Goal: Task Accomplishment & Management: Manage account settings

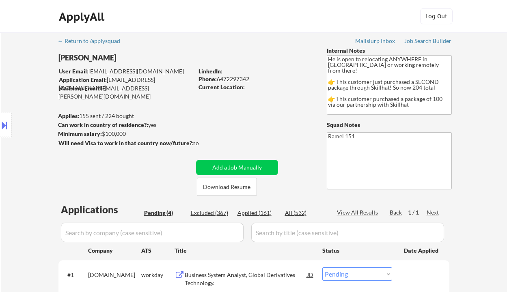
select select ""pending""
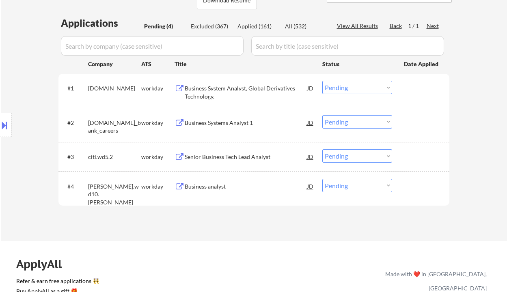
scroll to position [216, 0]
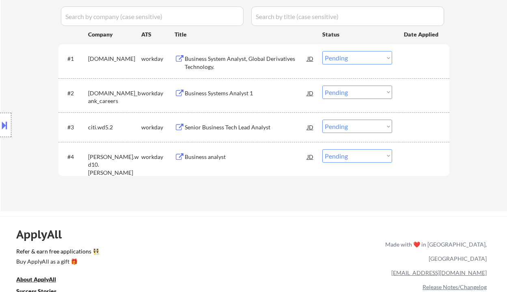
click at [228, 61] on div "Business System Analyst, Global Derivatives Technology." at bounding box center [246, 63] width 122 height 16
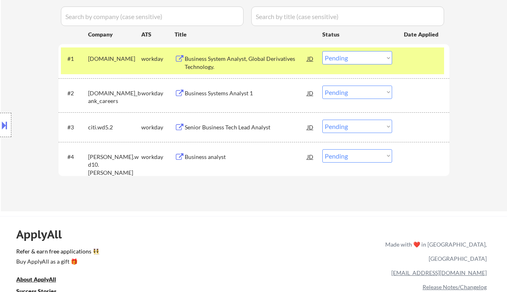
click at [360, 62] on select "Choose an option... Pending Applied Excluded (Questions) Excluded (Expired) Exc…" at bounding box center [357, 57] width 70 height 13
click at [322, 51] on select "Choose an option... Pending Applied Excluded (Questions) Excluded (Expired) Exc…" at bounding box center [357, 57] width 70 height 13
click at [215, 93] on div "Business Systems Analyst 1" at bounding box center [246, 93] width 122 height 8
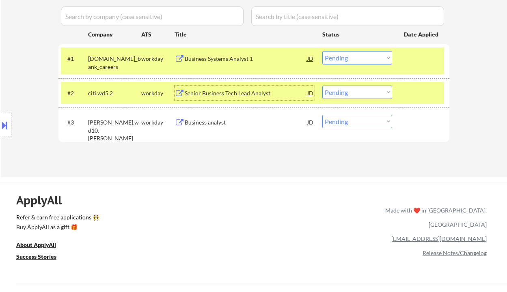
drag, startPoint x: 374, startPoint y: 56, endPoint x: 374, endPoint y: 63, distance: 7.3
click at [374, 56] on select "Choose an option... Pending Applied Excluded (Questions) Excluded (Expired) Exc…" at bounding box center [357, 57] width 70 height 13
click at [322, 51] on select "Choose an option... Pending Applied Excluded (Questions) Excluded (Expired) Exc…" at bounding box center [357, 57] width 70 height 13
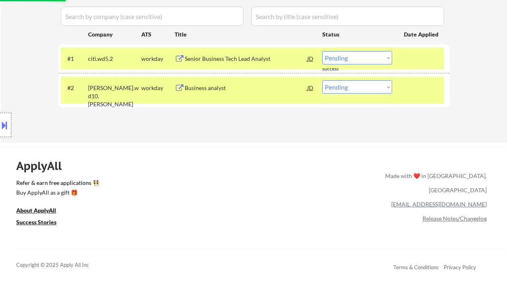
click at [350, 60] on select "Choose an option... Pending Applied Excluded (Questions) Excluded (Expired) Exc…" at bounding box center [357, 57] width 70 height 13
click at [322, 51] on select "Choose an option... Pending Applied Excluded (Questions) Excluded (Expired) Exc…" at bounding box center [357, 57] width 70 height 13
click at [207, 89] on div "Business analyst" at bounding box center [246, 88] width 122 height 8
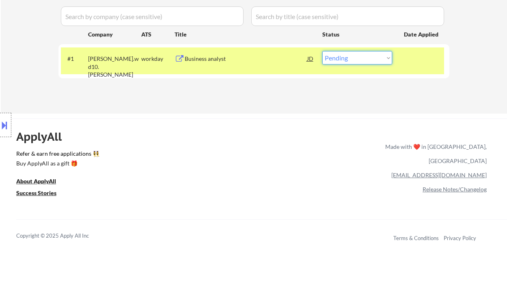
drag, startPoint x: 354, startPoint y: 54, endPoint x: 357, endPoint y: 61, distance: 8.2
click at [354, 54] on select "Choose an option... Pending Applied Excluded (Questions) Excluded (Expired) Exc…" at bounding box center [357, 57] width 70 height 13
select select ""excluded__bad_match_""
click at [322, 51] on select "Choose an option... Pending Applied Excluded (Questions) Excluded (Expired) Exc…" at bounding box center [357, 57] width 70 height 13
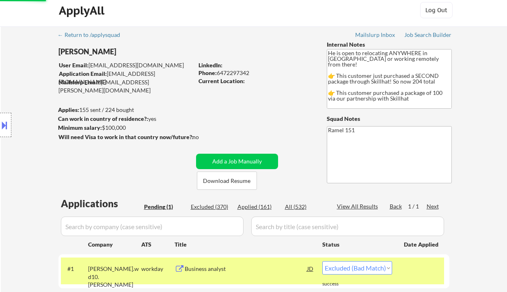
scroll to position [0, 0]
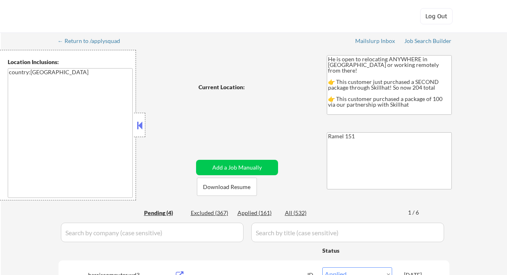
select select ""applied""
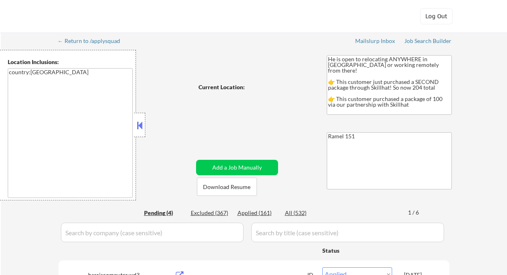
select select ""applied""
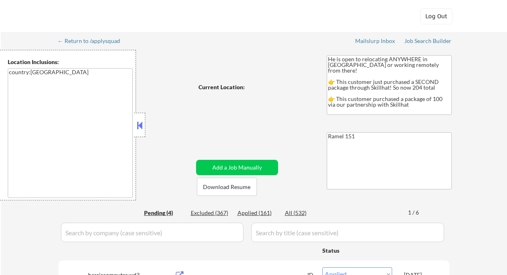
select select ""applied""
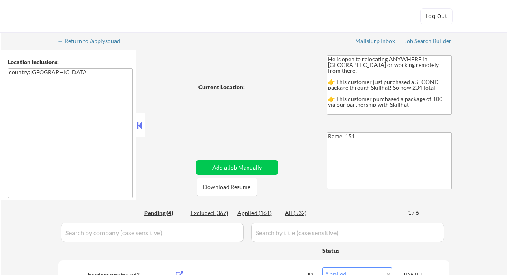
select select ""applied""
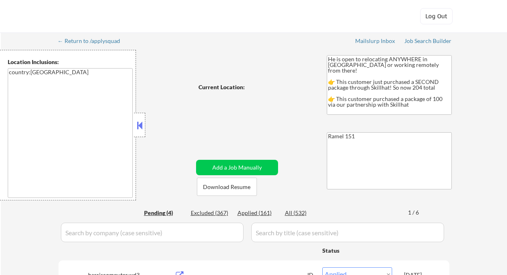
select select ""applied""
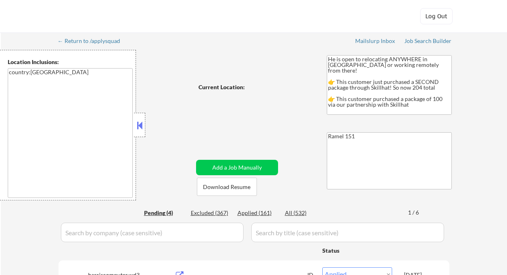
select select ""applied""
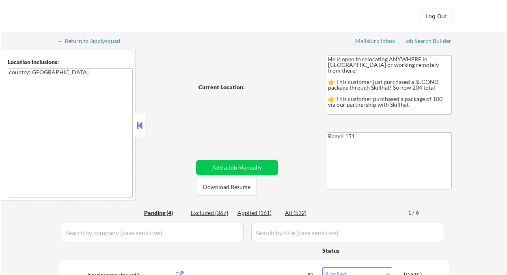
select select ""applied""
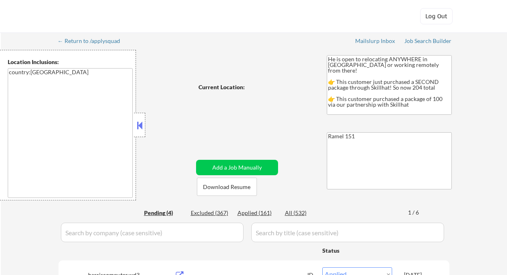
select select ""applied""
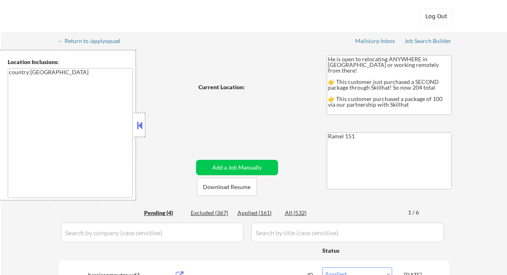
select select ""applied""
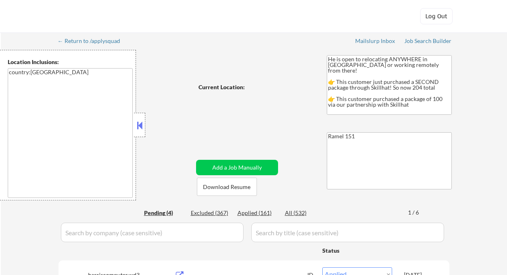
select select ""applied""
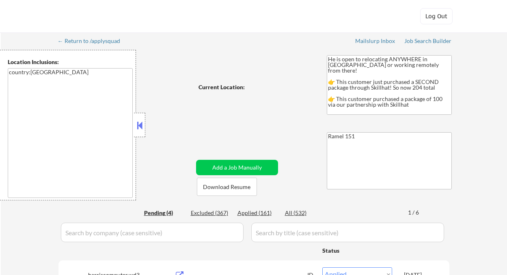
select select ""applied""
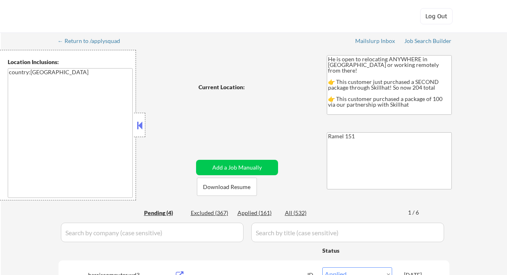
select select ""applied""
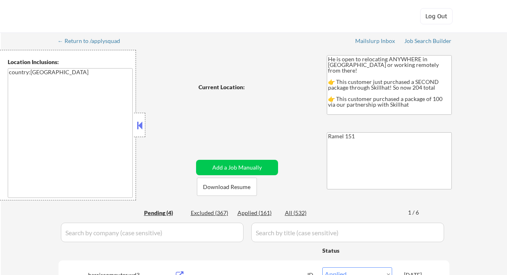
select select ""applied""
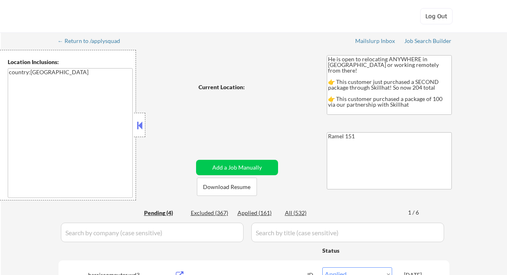
select select ""applied""
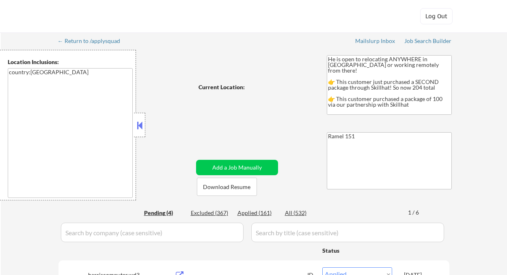
select select ""applied""
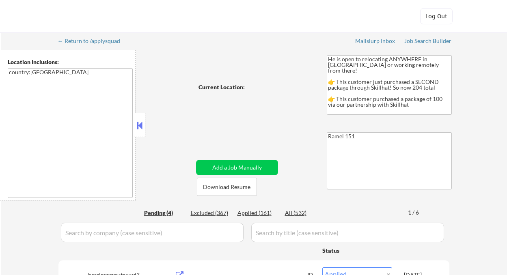
select select ""applied""
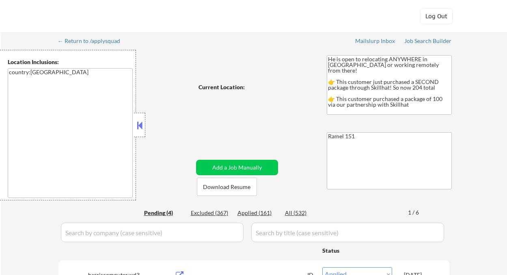
select select ""applied""
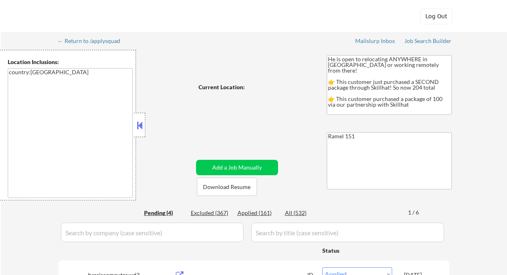
select select ""applied""
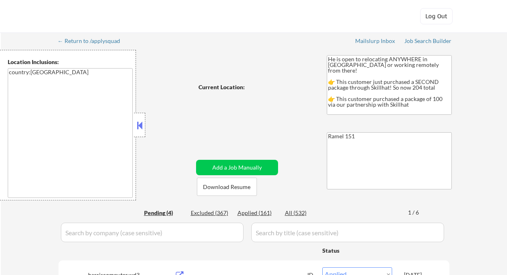
select select ""applied""
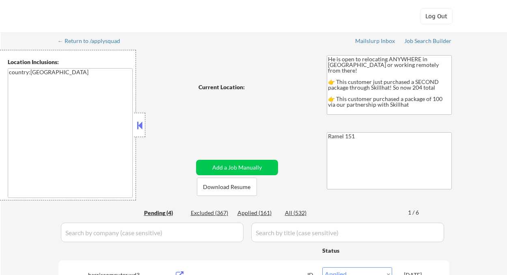
select select ""applied""
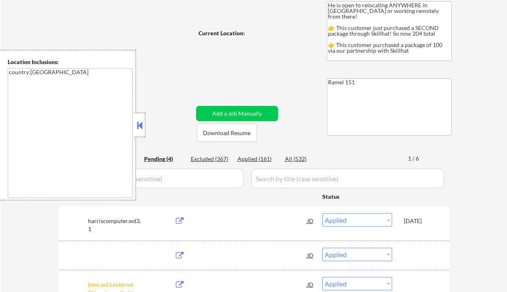
select select ""pending""
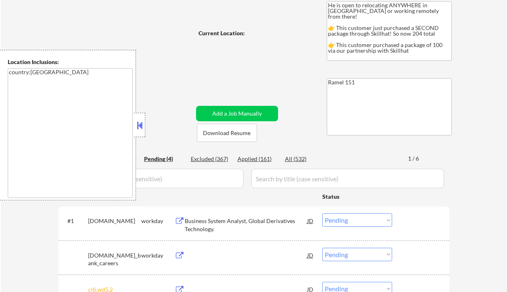
scroll to position [54, 0]
click at [139, 124] on button at bounding box center [139, 125] width 9 height 12
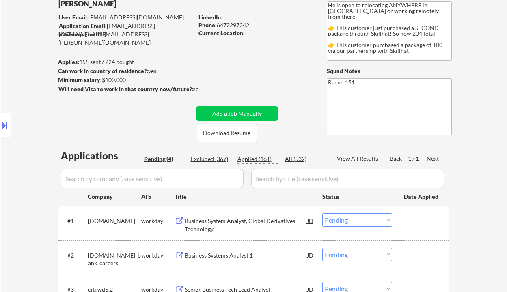
click at [257, 156] on div "Applied (161)" at bounding box center [257, 159] width 41 height 8
select select ""applied""
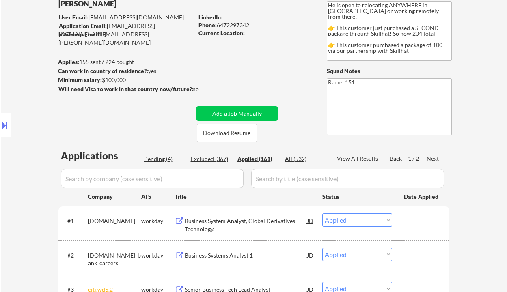
scroll to position [108, 0]
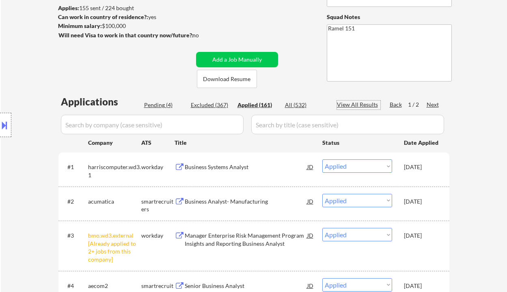
click at [361, 104] on div "View All Results" at bounding box center [358, 105] width 43 height 8
select select ""applied""
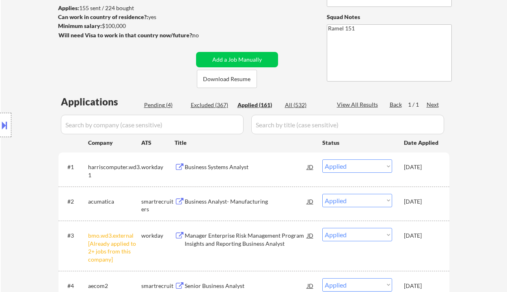
select select ""applied""
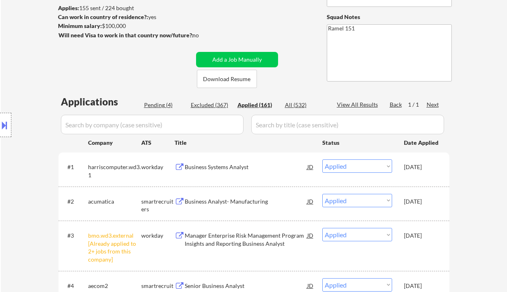
select select ""applied""
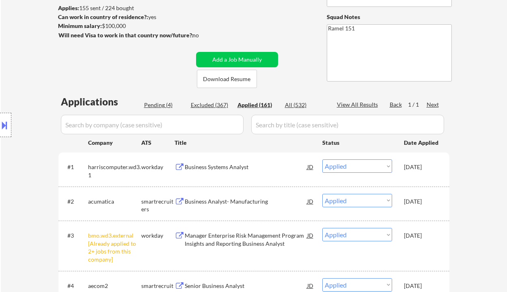
select select ""applied""
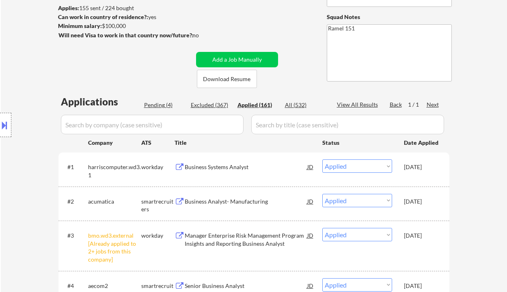
select select ""applied""
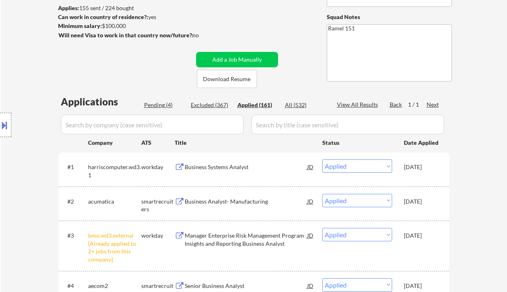
select select ""applied""
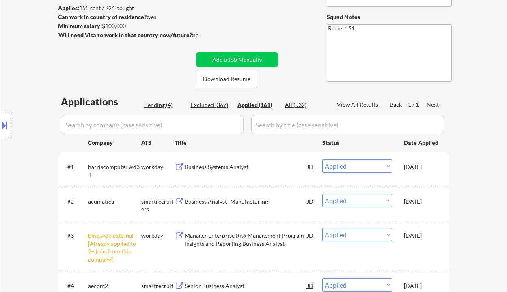
select select ""applied""
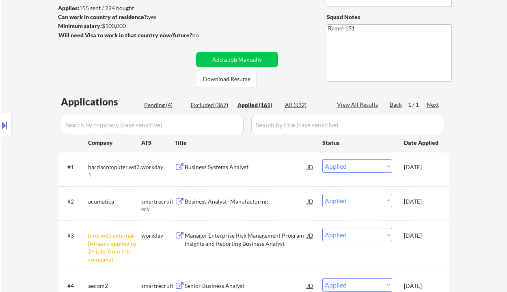
select select ""applied""
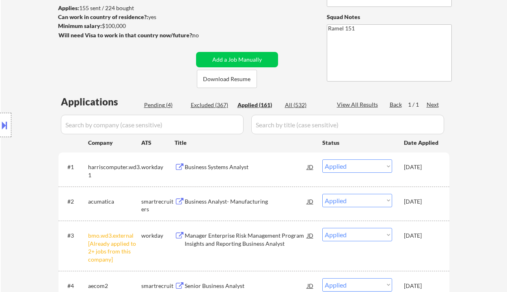
select select ""applied""
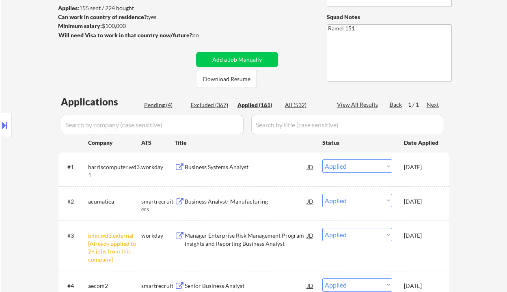
select select ""applied""
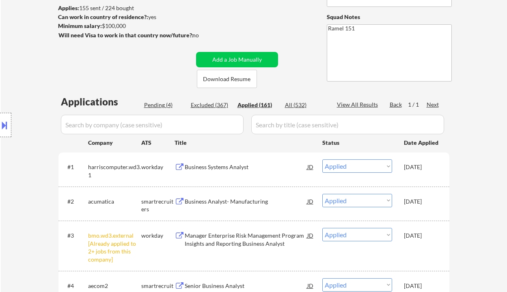
select select ""applied""
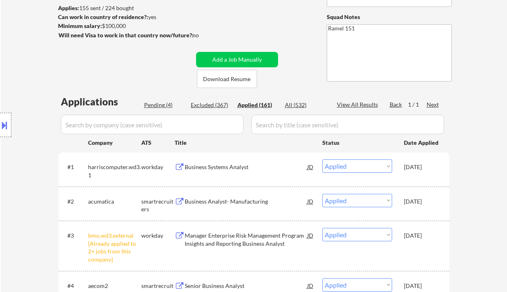
select select ""applied""
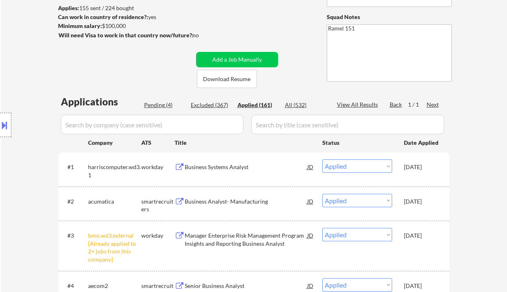
select select ""applied""
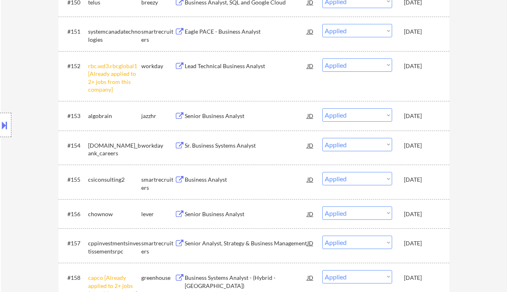
scroll to position [517, 0]
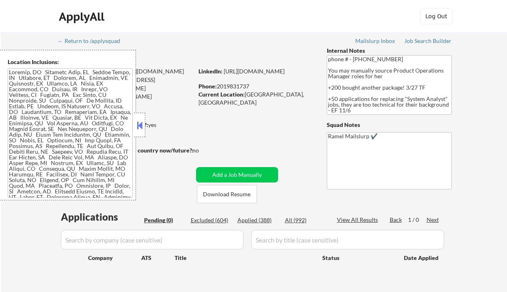
click at [142, 123] on button at bounding box center [139, 125] width 9 height 12
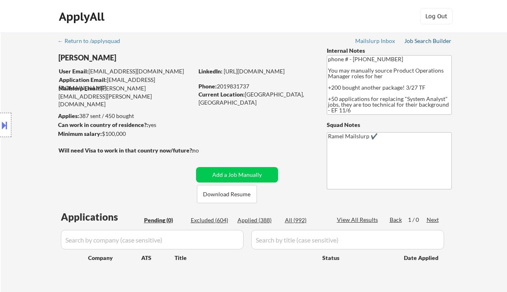
click at [423, 43] on div "Job Search Builder" at bounding box center [427, 41] width 47 height 6
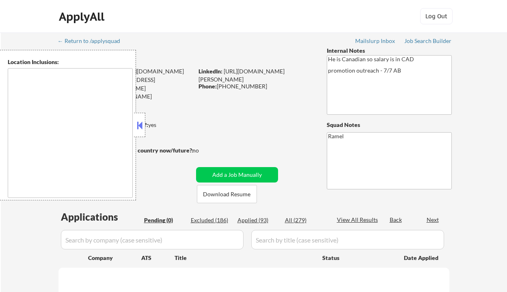
type textarea "remote"
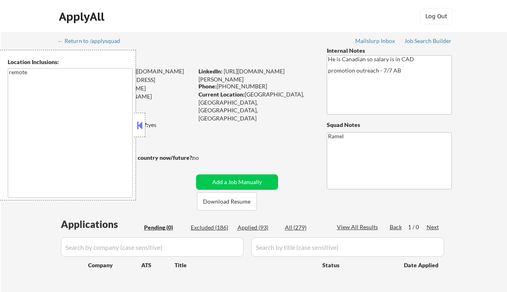
drag, startPoint x: 137, startPoint y: 126, endPoint x: 155, endPoint y: 122, distance: 17.7
click at [138, 126] on button at bounding box center [139, 125] width 9 height 12
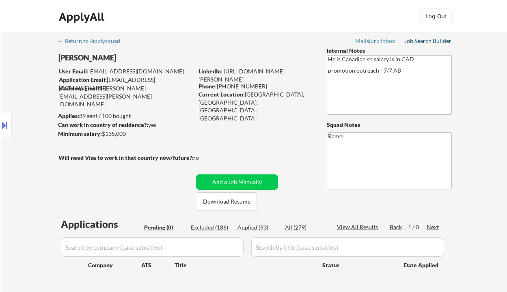
click at [423, 44] on div "Job Search Builder" at bounding box center [427, 41] width 47 height 6
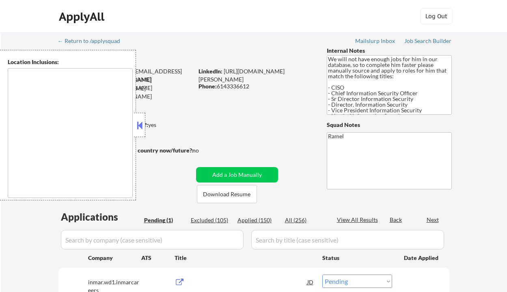
select select ""pending""
type textarea "[GEOGRAPHIC_DATA], [GEOGRAPHIC_DATA] [GEOGRAPHIC_DATA], [GEOGRAPHIC_DATA] [GEOG…"
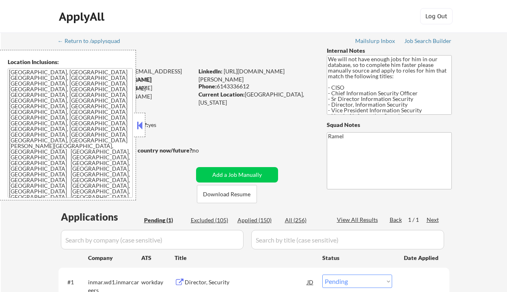
click at [140, 122] on button at bounding box center [139, 125] width 9 height 12
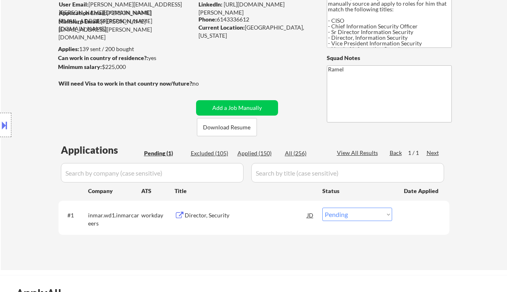
scroll to position [108, 0]
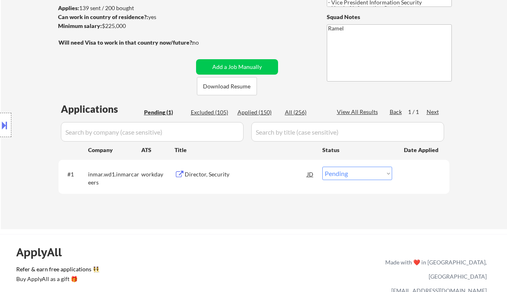
click at [204, 171] on div "Director, Security" at bounding box center [246, 174] width 122 height 8
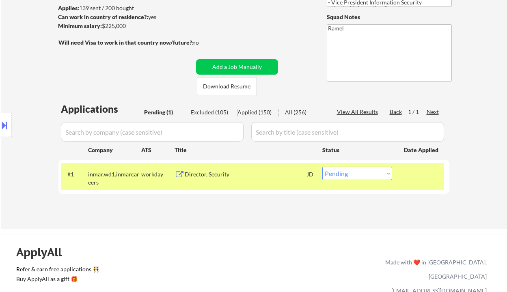
click at [259, 114] on div "Applied (150)" at bounding box center [257, 112] width 41 height 8
click at [255, 112] on div "Applied (150)" at bounding box center [257, 112] width 41 height 8
select select ""applied""
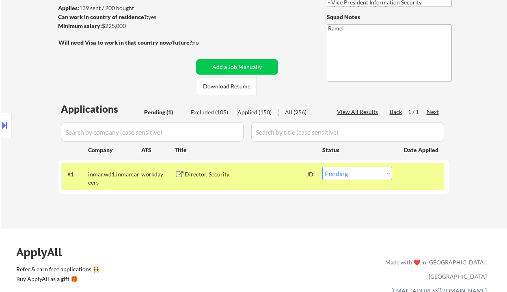
select select ""applied""
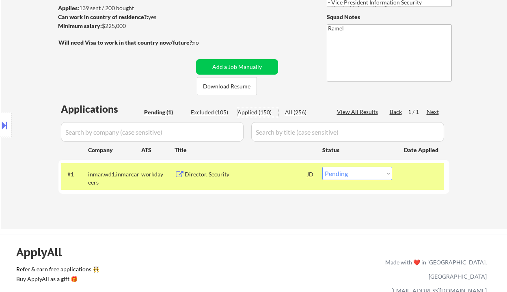
select select ""applied""
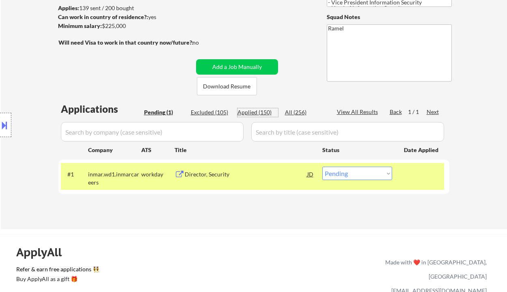
select select ""applied""
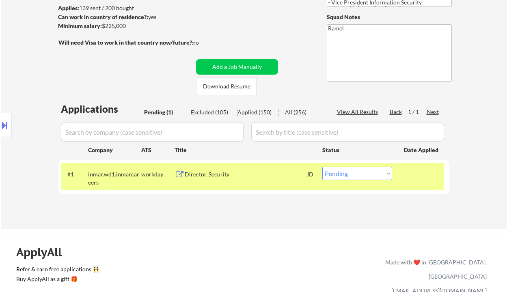
select select ""applied""
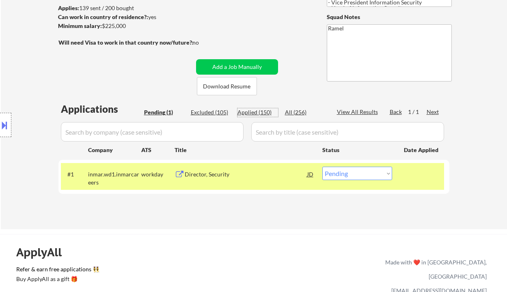
select select ""applied""
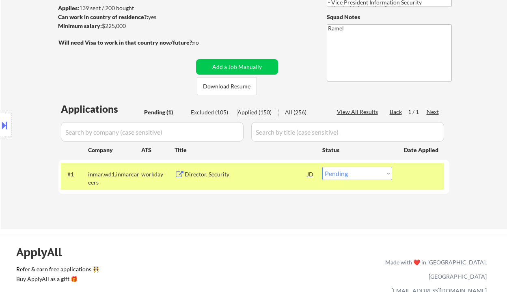
select select ""applied""
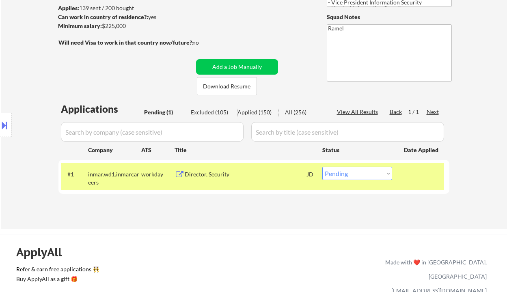
select select ""applied""
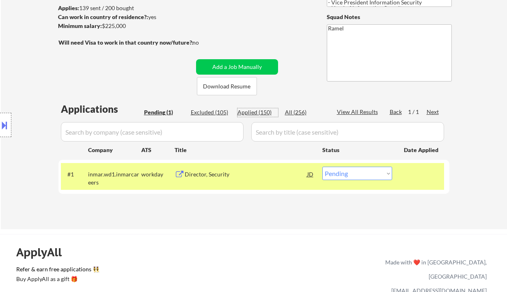
select select ""applied""
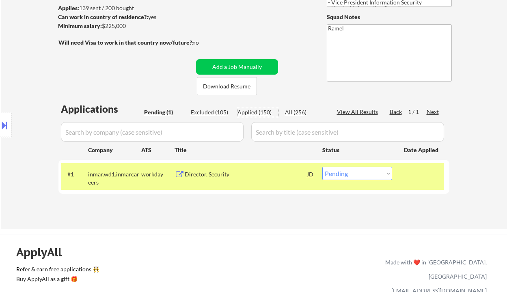
select select ""applied""
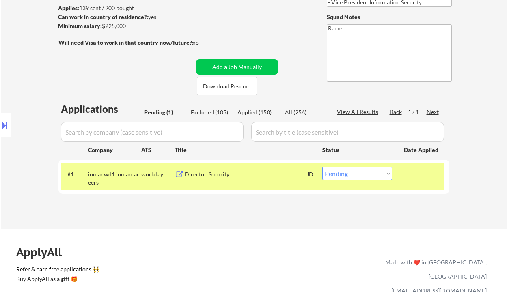
select select ""applied""
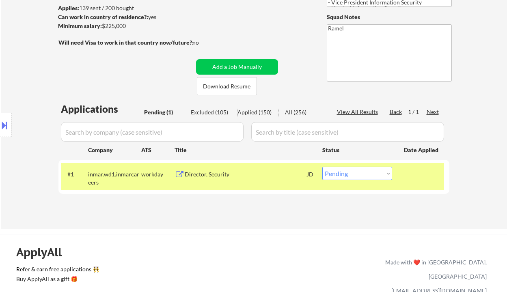
select select ""applied""
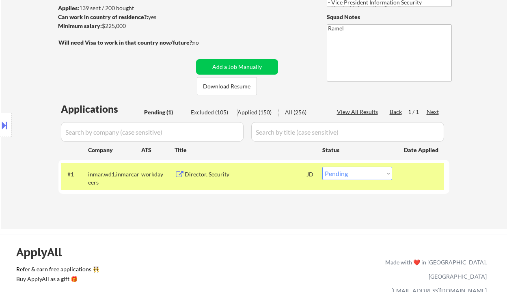
select select ""applied""
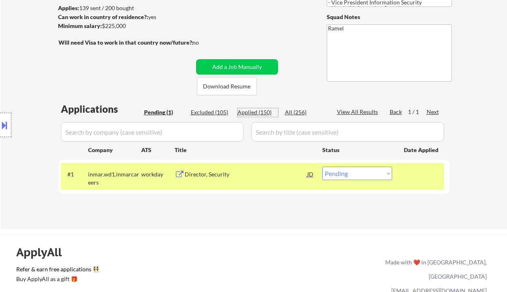
select select ""applied""
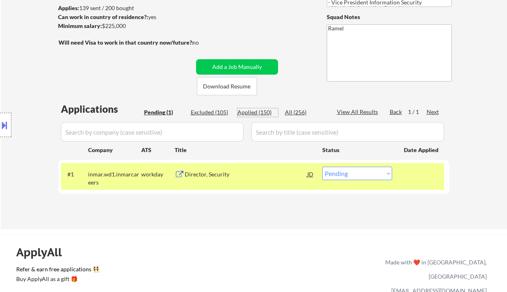
select select ""applied""
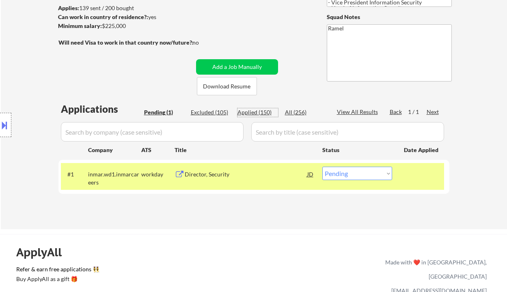
select select ""applied""
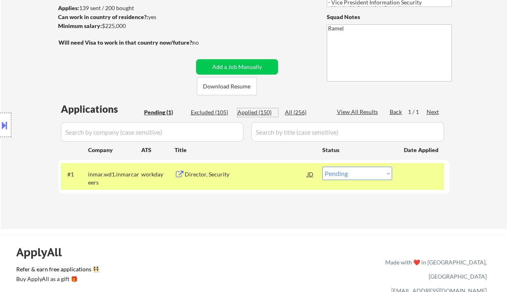
select select ""applied""
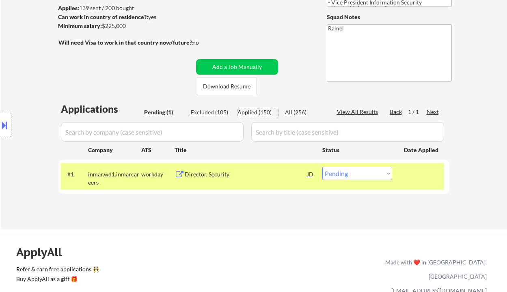
select select ""applied""
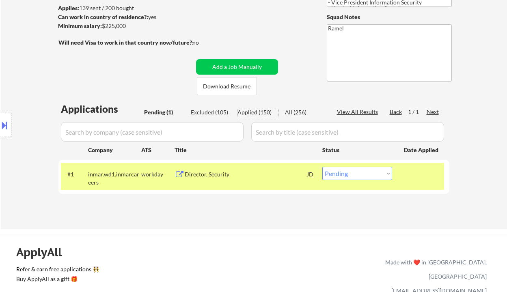
select select ""applied""
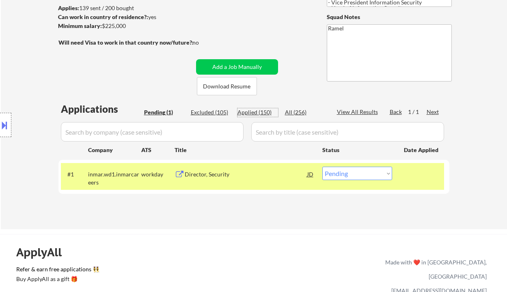
select select ""applied""
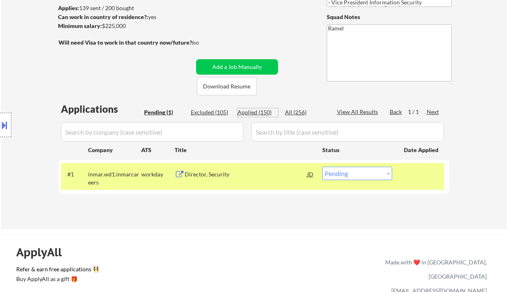
select select ""applied""
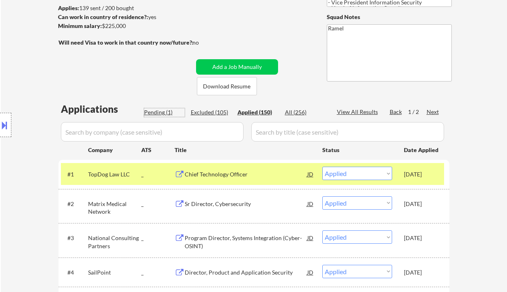
click at [159, 114] on div "Pending (1)" at bounding box center [164, 112] width 41 height 8
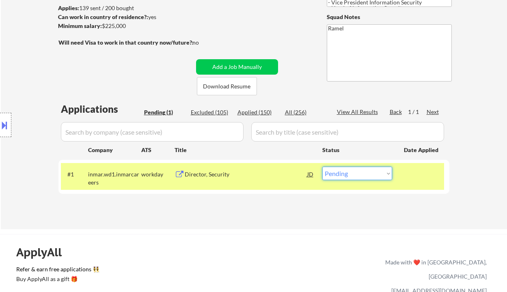
click at [351, 177] on select "Choose an option... Pending Applied Excluded (Questions) Excluded (Expired) Exc…" at bounding box center [357, 173] width 70 height 13
select select ""excluded__bad_match_""
click at [322, 167] on select "Choose an option... Pending Applied Excluded (Questions) Excluded (Expired) Exc…" at bounding box center [357, 173] width 70 height 13
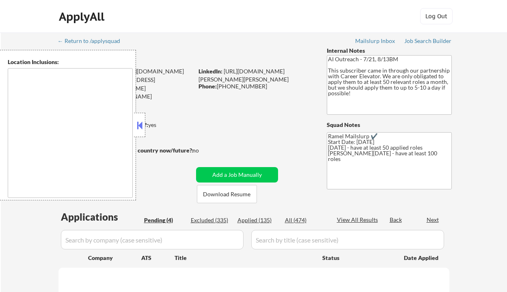
select select ""pending""
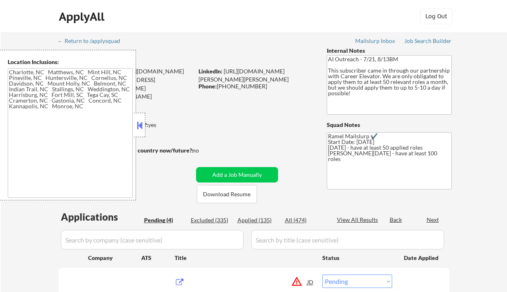
type textarea "[GEOGRAPHIC_DATA], [GEOGRAPHIC_DATA] [GEOGRAPHIC_DATA], [GEOGRAPHIC_DATA], [GEO…"
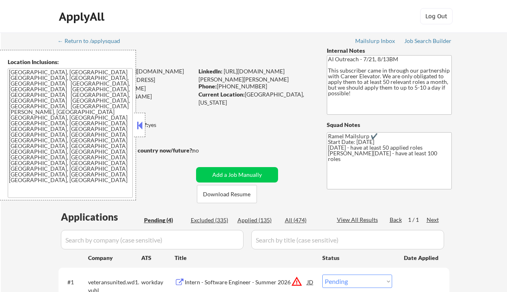
click at [140, 125] on button at bounding box center [139, 125] width 9 height 12
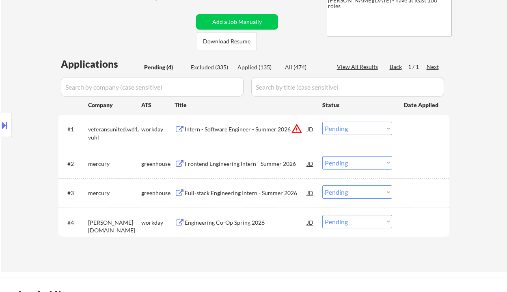
scroll to position [216, 0]
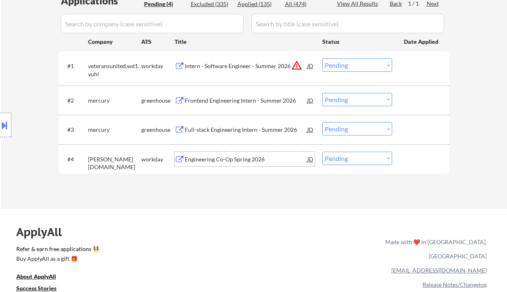
click at [227, 162] on div "Engineering Co-Op Spring 2026" at bounding box center [246, 159] width 122 height 8
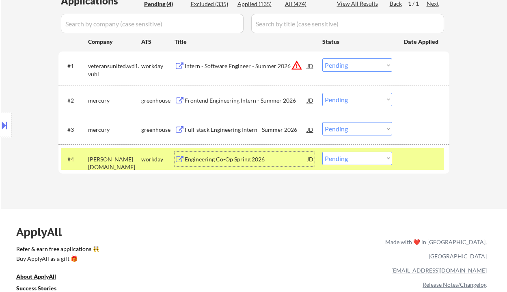
click at [218, 135] on div "Full-stack Engineering Intern - Summer 2026" at bounding box center [246, 129] width 122 height 15
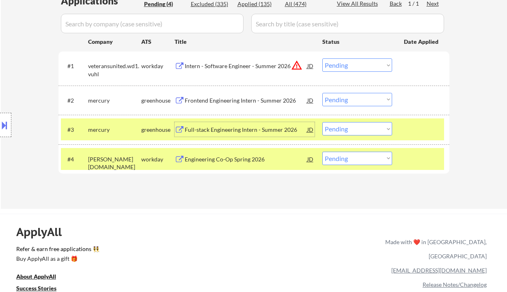
click at [367, 131] on select "Choose an option... Pending Applied Excluded (Questions) Excluded (Expired) Exc…" at bounding box center [357, 128] width 70 height 13
click at [322, 122] on select "Choose an option... Pending Applied Excluded (Questions) Excluded (Expired) Exc…" at bounding box center [357, 128] width 70 height 13
select select ""pending""
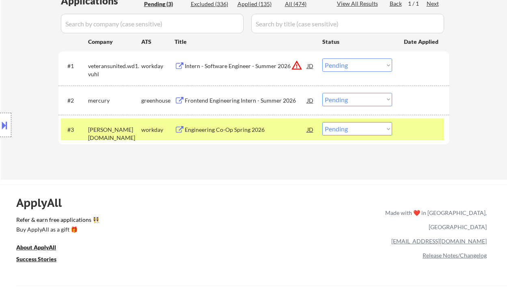
click at [217, 102] on div "Frontend Engineering Intern - Summer 2026" at bounding box center [246, 101] width 122 height 8
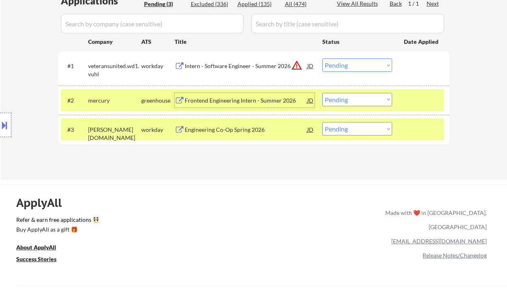
click at [348, 102] on select "Choose an option... Pending Applied Excluded (Questions) Excluded (Expired) Exc…" at bounding box center [357, 99] width 70 height 13
click at [322, 93] on select "Choose an option... Pending Applied Excluded (Questions) Excluded (Expired) Exc…" at bounding box center [357, 99] width 70 height 13
click at [221, 134] on div "Engineering Co-Op Spring 2026" at bounding box center [246, 129] width 122 height 15
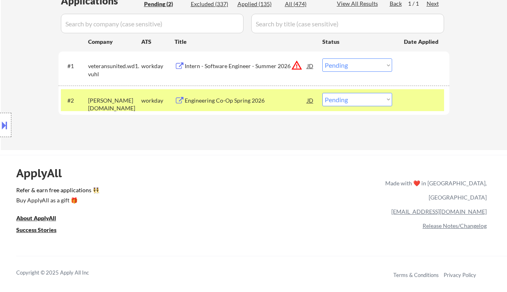
click at [341, 99] on select "Choose an option... Pending Applied Excluded (Questions) Excluded (Expired) Exc…" at bounding box center [357, 99] width 70 height 13
select select ""excluded__bad_match_""
click at [322, 93] on select "Choose an option... Pending Applied Excluded (Questions) Excluded (Expired) Exc…" at bounding box center [357, 99] width 70 height 13
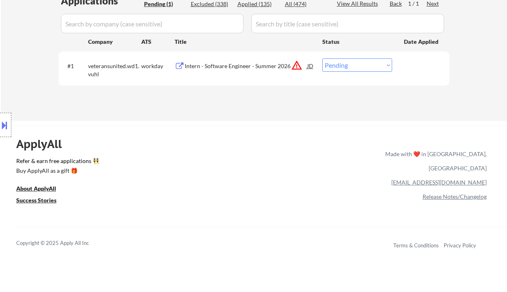
click at [358, 68] on select "Choose an option... Pending Applied Excluded (Questions) Excluded (Expired) Exc…" at bounding box center [357, 64] width 70 height 13
select select ""excluded__location_""
click at [322, 58] on select "Choose an option... Pending Applied Excluded (Questions) Excluded (Expired) Exc…" at bounding box center [357, 64] width 70 height 13
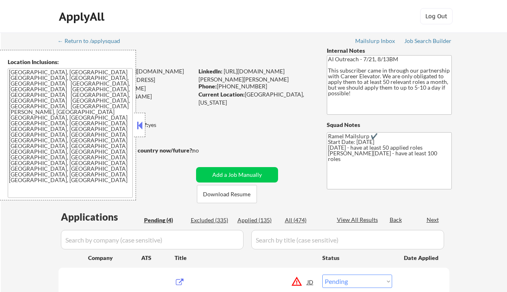
select select ""pending""
click at [140, 122] on button at bounding box center [139, 125] width 9 height 12
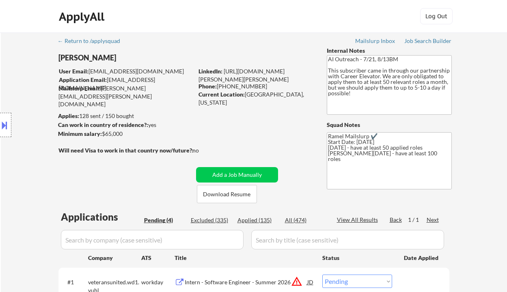
select select ""pending""
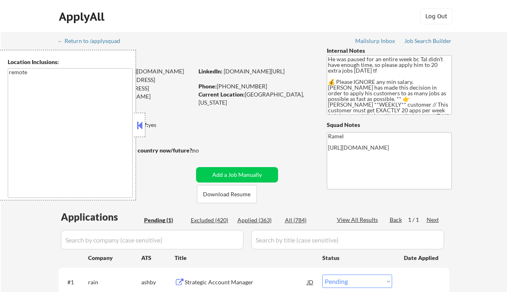
select select ""pending""
click at [144, 126] on div at bounding box center [139, 125] width 11 height 24
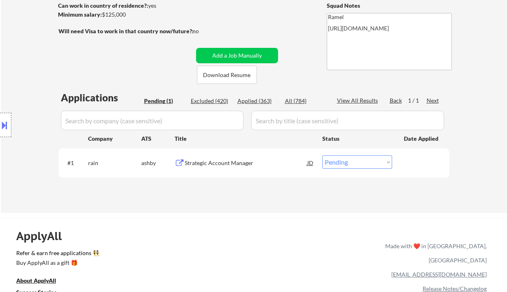
scroll to position [162, 0]
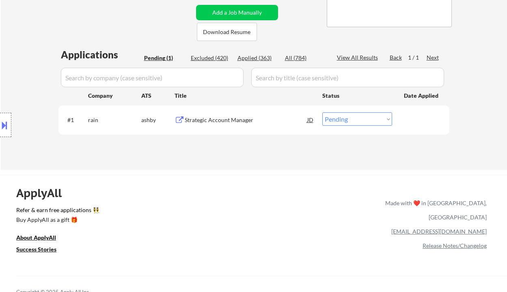
click at [229, 127] on div "Strategic Account Manager" at bounding box center [246, 119] width 122 height 15
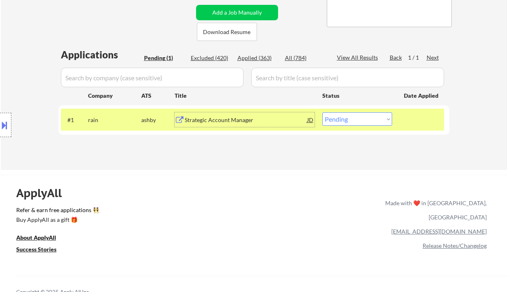
click at [245, 57] on div "Applied (363)" at bounding box center [257, 58] width 41 height 8
select select ""applied""
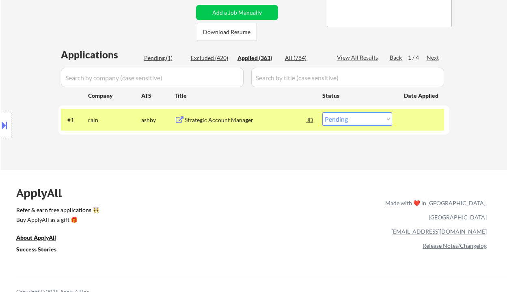
select select ""applied""
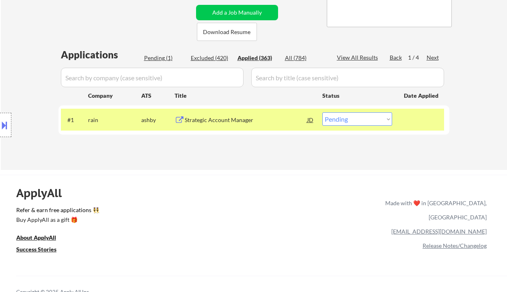
select select ""applied""
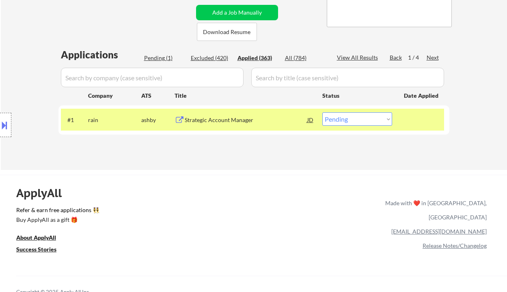
select select ""applied""
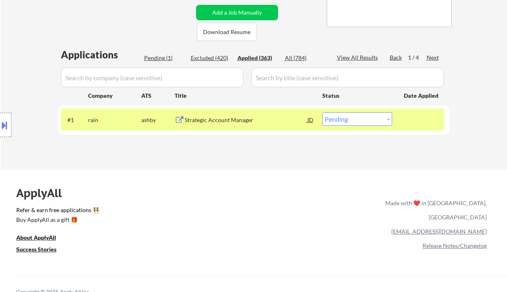
select select ""applied""
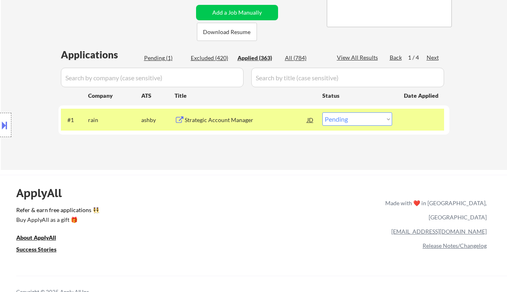
select select ""applied""
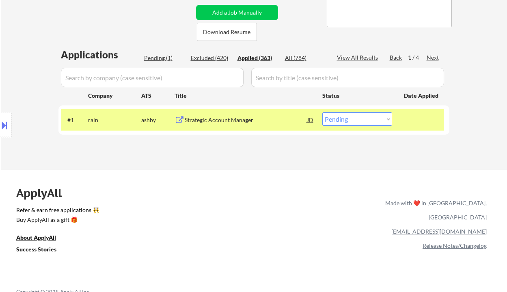
select select ""applied""
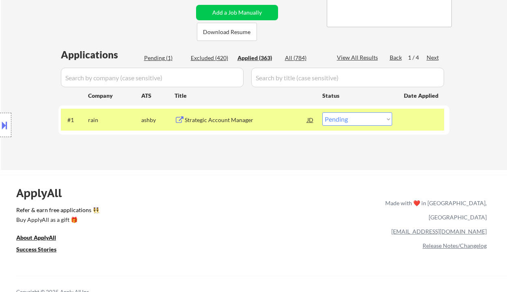
select select ""applied""
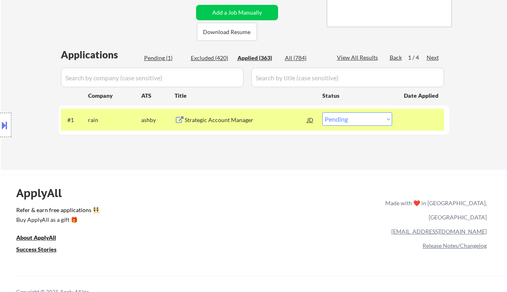
select select ""applied""
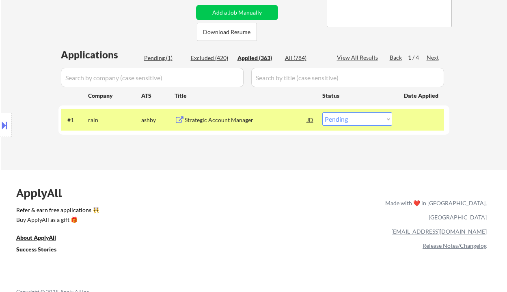
select select ""applied""
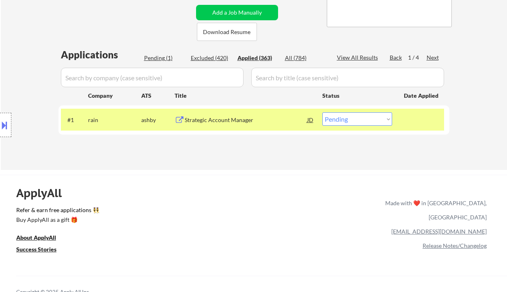
select select ""applied""
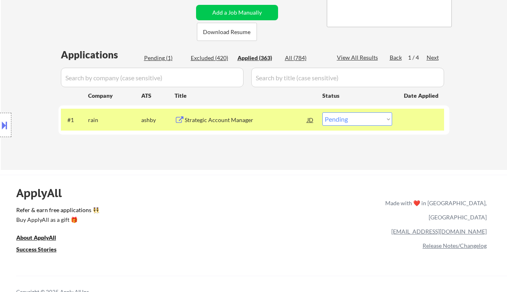
select select ""applied""
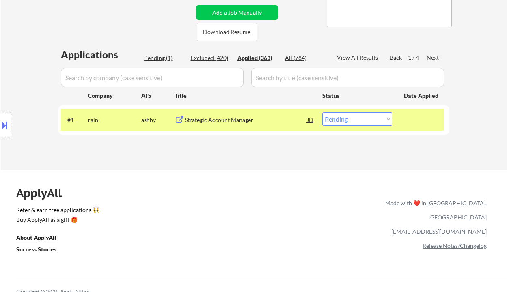
select select ""applied""
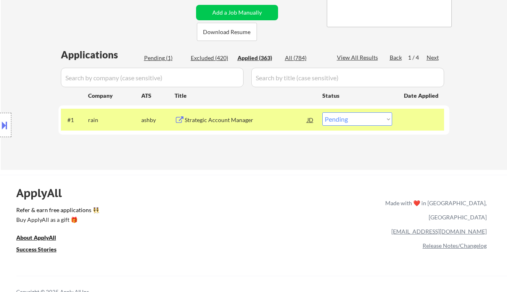
select select ""applied""
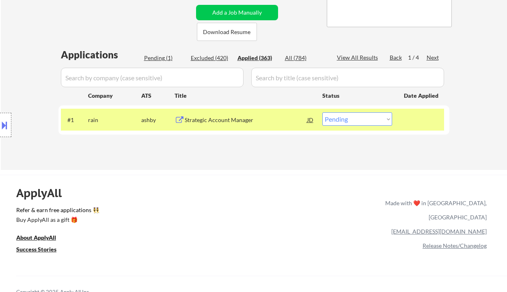
select select ""applied""
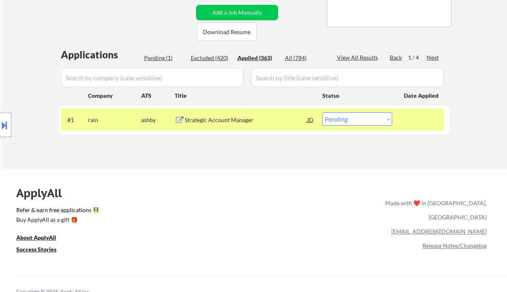
select select ""applied""
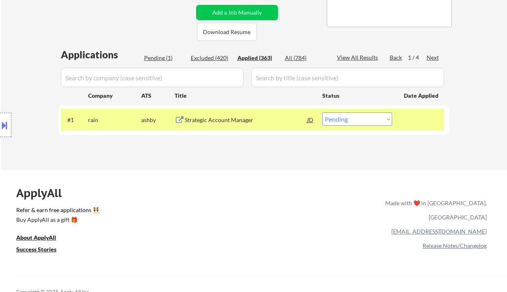
select select ""applied""
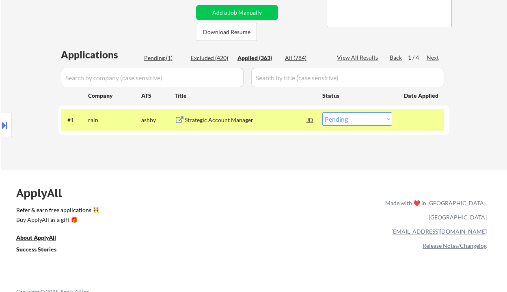
select select ""applied""
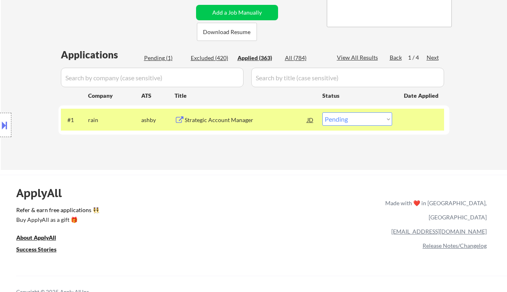
select select ""applied""
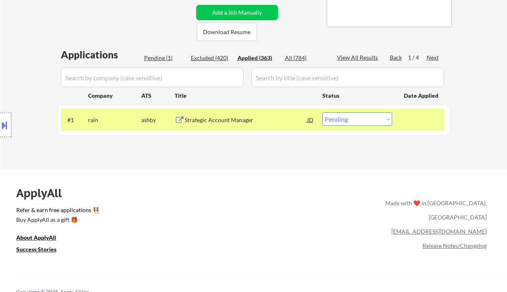
select select ""applied""
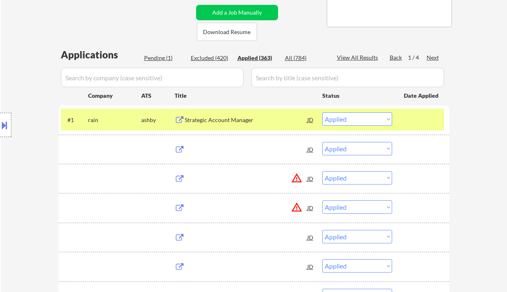
click at [245, 58] on div "Applied (363)" at bounding box center [257, 58] width 41 height 8
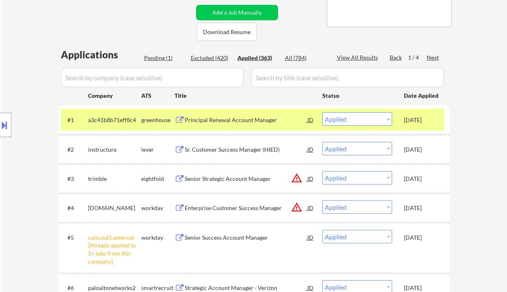
click at [245, 58] on div "Applied (363)" at bounding box center [257, 58] width 41 height 8
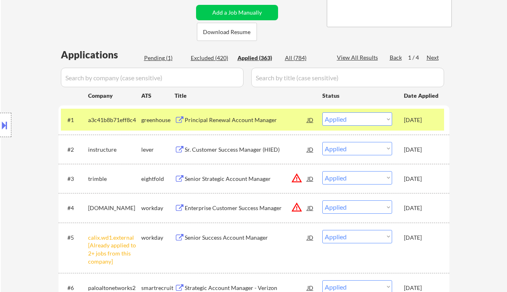
click at [154, 60] on div "Pending (1)" at bounding box center [164, 58] width 41 height 8
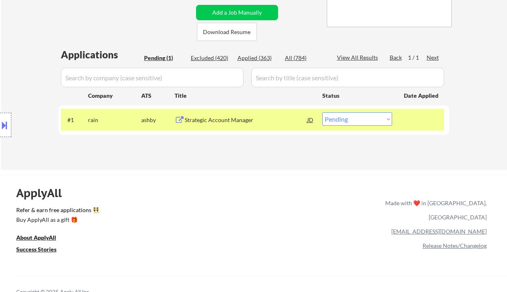
drag, startPoint x: 343, startPoint y: 120, endPoint x: 355, endPoint y: 125, distance: 12.7
click at [343, 120] on select "Choose an option... Pending Applied Excluded (Questions) Excluded (Expired) Exc…" at bounding box center [357, 118] width 70 height 13
select select ""applied""
click at [322, 112] on select "Choose an option... Pending Applied Excluded (Questions) Excluded (Expired) Exc…" at bounding box center [357, 118] width 70 height 13
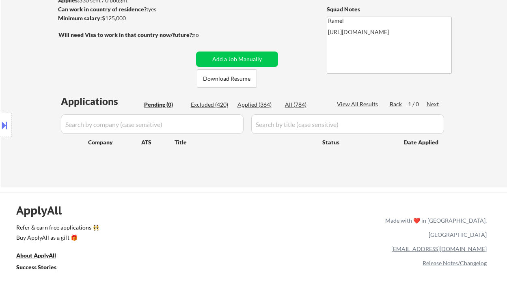
scroll to position [108, 0]
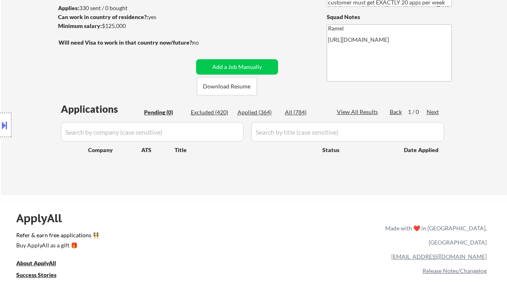
click at [16, 68] on div "Location Inclusions: remote" at bounding box center [72, 125] width 145 height 150
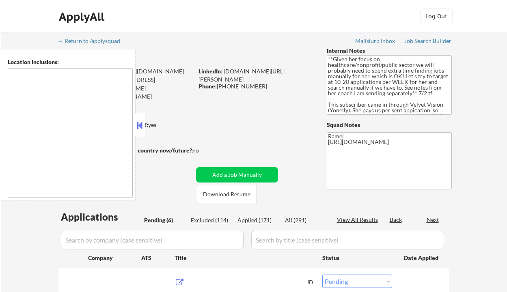
select select ""pending""
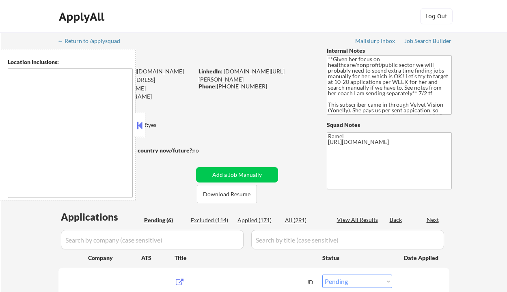
select select ""pending""
type textarea "Hamilton, ON Burlington, ON Stoney Creek, ON Dundas, ON Ancaster, ON Waterdown,…"
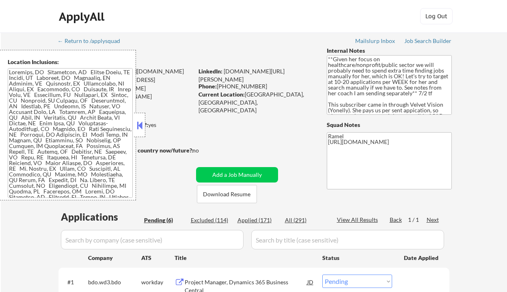
drag, startPoint x: 135, startPoint y: 125, endPoint x: 140, endPoint y: 123, distance: 4.2
click at [135, 125] on button at bounding box center [139, 125] width 9 height 12
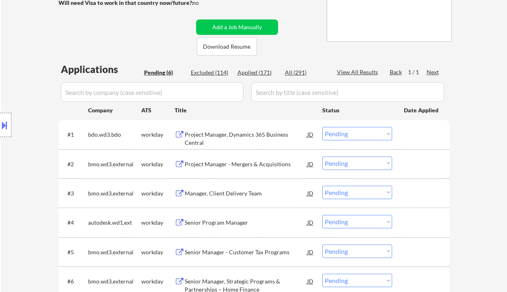
scroll to position [162, 0]
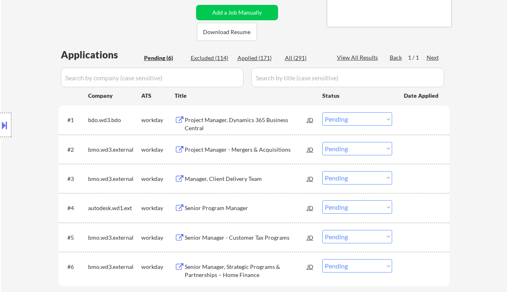
click at [234, 120] on div "Project Manager, Dynamics 365 Business Central" at bounding box center [246, 124] width 122 height 16
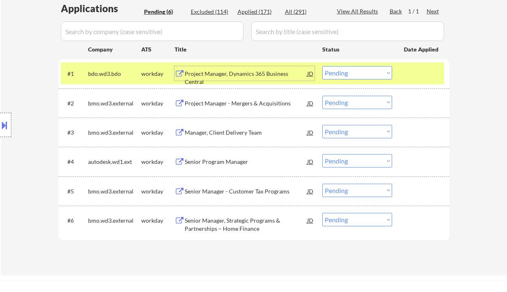
scroll to position [216, 0]
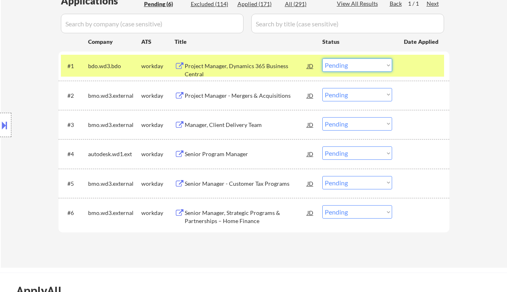
drag, startPoint x: 343, startPoint y: 61, endPoint x: 348, endPoint y: 71, distance: 10.5
click at [343, 61] on select "Choose an option... Pending Applied Excluded (Questions) Excluded (Expired) Exc…" at bounding box center [357, 64] width 70 height 13
click at [322, 58] on select "Choose an option... Pending Applied Excluded (Questions) Excluded (Expired) Exc…" at bounding box center [357, 64] width 70 height 13
select select ""pending""
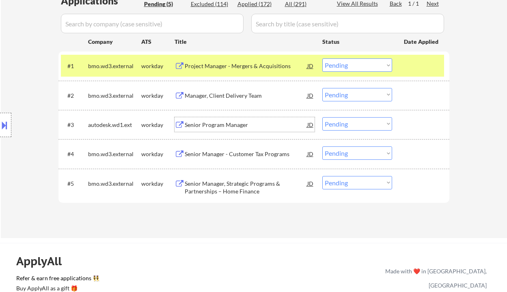
click at [203, 125] on div "Senior Program Manager" at bounding box center [246, 125] width 122 height 8
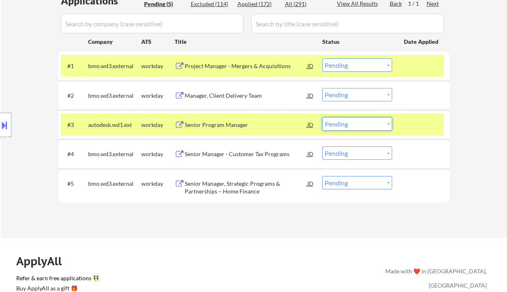
click at [354, 127] on select "Choose an option... Pending Applied Excluded (Questions) Excluded (Expired) Exc…" at bounding box center [357, 123] width 70 height 13
click at [322, 117] on select "Choose an option... Pending Applied Excluded (Questions) Excluded (Expired) Exc…" at bounding box center [357, 123] width 70 height 13
select select ""pending""
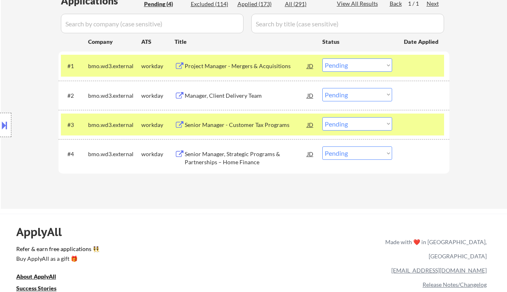
click at [234, 64] on div "Project Manager - Mergers & Acquisitions" at bounding box center [246, 66] width 122 height 8
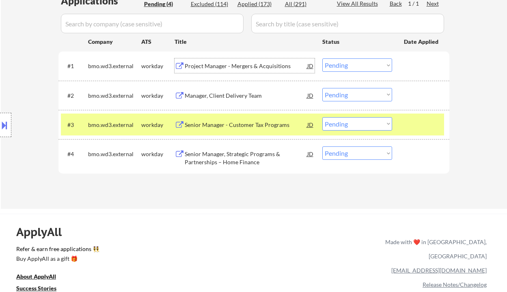
click at [331, 62] on select "Choose an option... Pending Applied Excluded (Questions) Excluded (Expired) Exc…" at bounding box center [357, 64] width 70 height 13
click at [322, 58] on select "Choose an option... Pending Applied Excluded (Questions) Excluded (Expired) Exc…" at bounding box center [357, 64] width 70 height 13
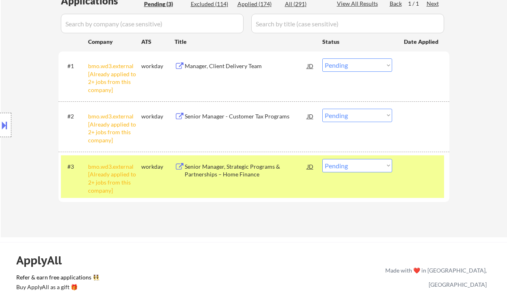
drag, startPoint x: 333, startPoint y: 64, endPoint x: 337, endPoint y: 71, distance: 7.7
click at [333, 64] on select "Choose an option... Pending Applied Excluded (Questions) Excluded (Expired) Exc…" at bounding box center [357, 64] width 70 height 13
select select ""excluded__other_""
click at [322, 58] on select "Choose an option... Pending Applied Excluded (Questions) Excluded (Expired) Exc…" at bounding box center [357, 64] width 70 height 13
click at [353, 114] on select "Choose an option... Pending Applied Excluded (Questions) Excluded (Expired) Exc…" at bounding box center [357, 115] width 70 height 13
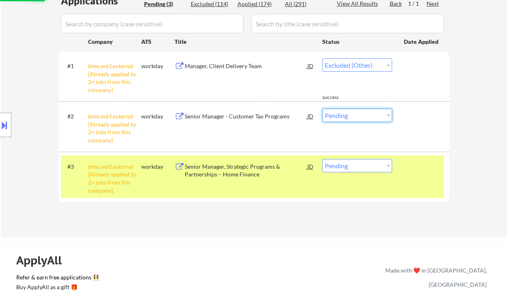
select select ""excluded__other_""
click at [322, 109] on select "Choose an option... Pending Applied Excluded (Questions) Excluded (Expired) Exc…" at bounding box center [357, 115] width 70 height 13
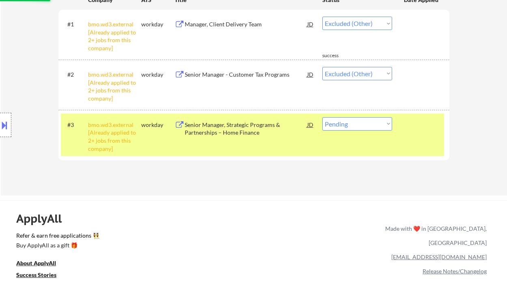
scroll to position [270, 0]
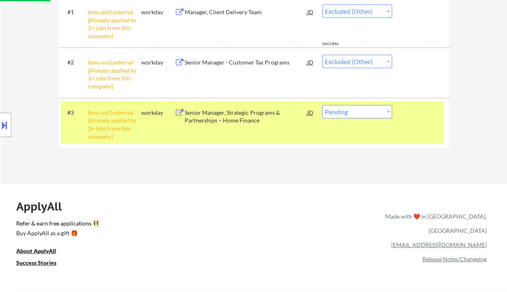
select select ""pending""
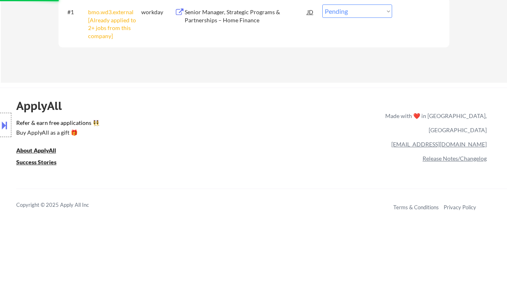
click at [349, 64] on div "Applications Pending (1) Excluded (114) Applied (174) All (291) View All Result…" at bounding box center [253, 3] width 391 height 127
drag, startPoint x: 350, startPoint y: 10, endPoint x: 351, endPoint y: 17, distance: 6.5
click at [350, 10] on select "Choose an option... Pending Applied Excluded (Questions) Excluded (Expired) Exc…" at bounding box center [357, 10] width 70 height 13
select select ""excluded__other_""
click at [322, 4] on select "Choose an option... Pending Applied Excluded (Questions) Excluded (Expired) Exc…" at bounding box center [357, 10] width 70 height 13
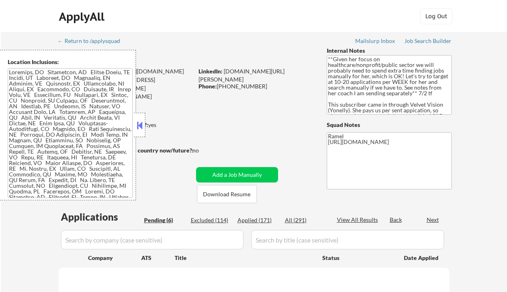
click at [138, 125] on button at bounding box center [139, 125] width 9 height 12
select select ""pending""
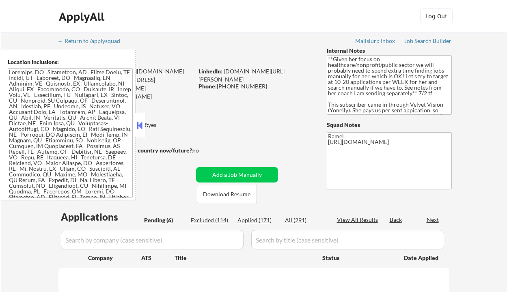
select select ""pending""
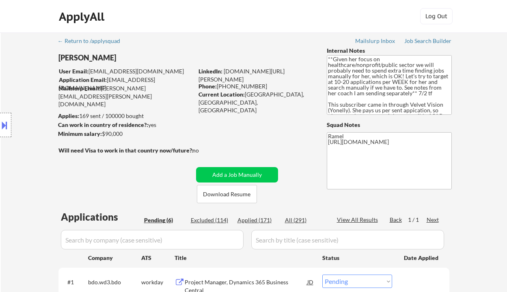
click at [258, 217] on div "Applied (171)" at bounding box center [257, 220] width 41 height 8
select select ""applied""
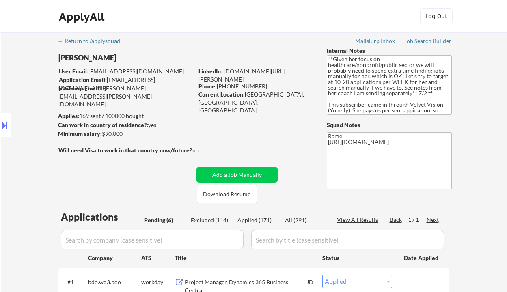
select select ""applied""
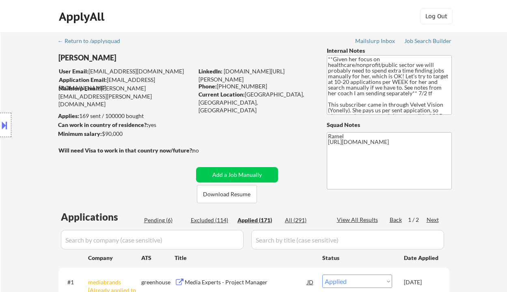
select select ""applied""
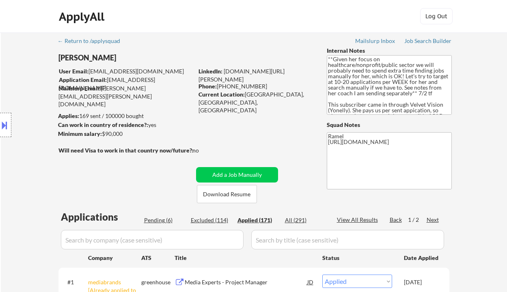
select select ""applied""
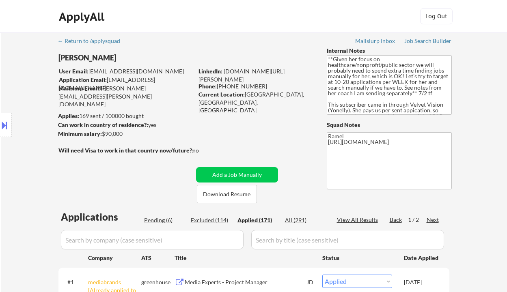
select select ""applied""
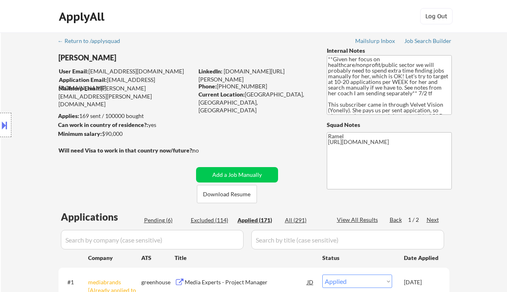
select select ""applied""
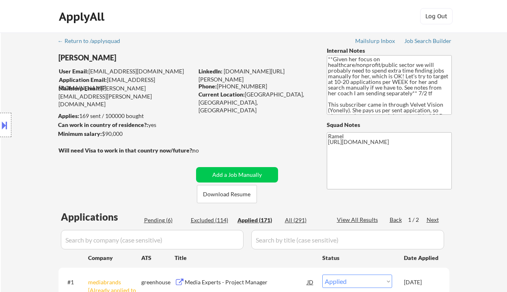
select select ""applied""
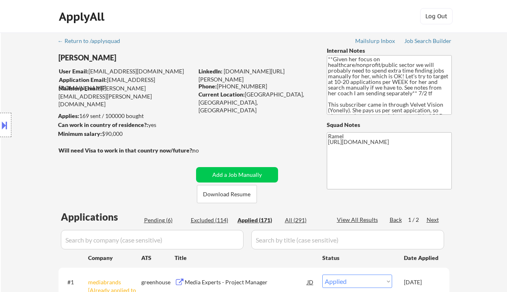
select select ""applied""
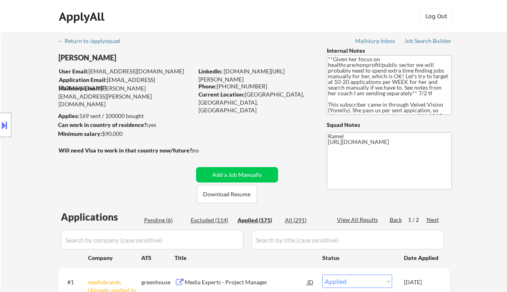
select select ""applied""
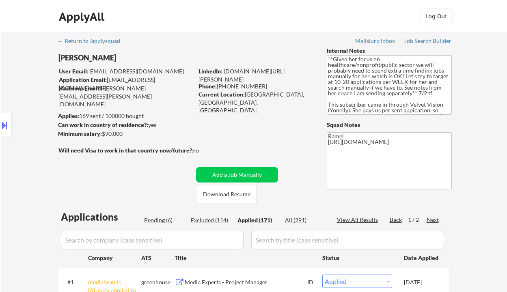
select select ""applied""
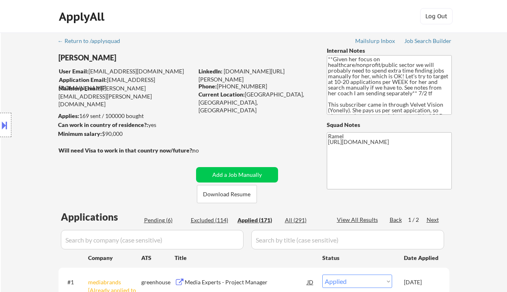
select select ""applied""
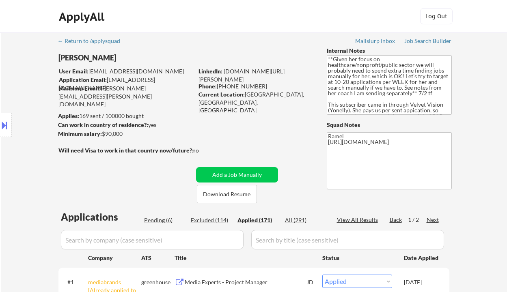
select select ""applied""
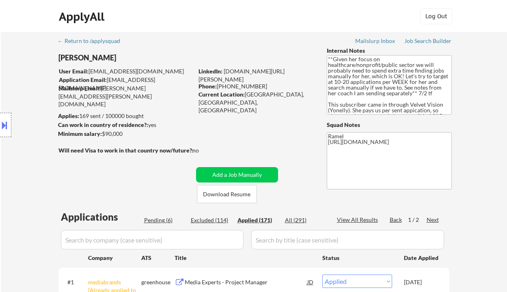
select select ""applied""
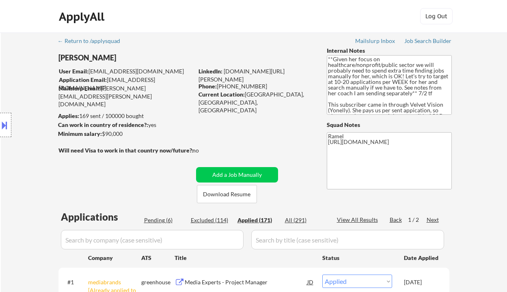
select select ""applied""
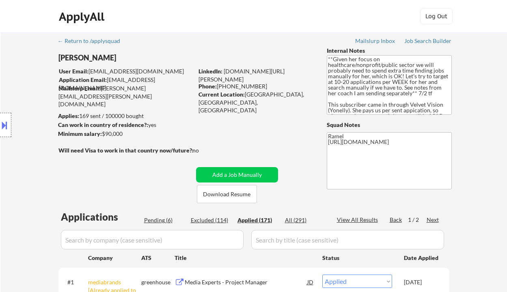
select select ""applied""
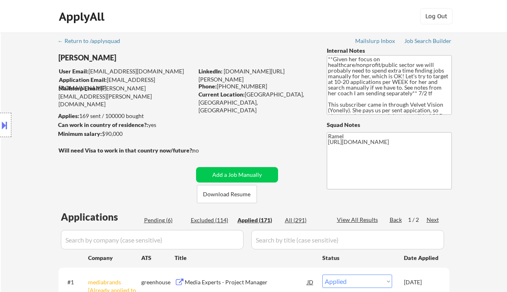
select select ""applied""
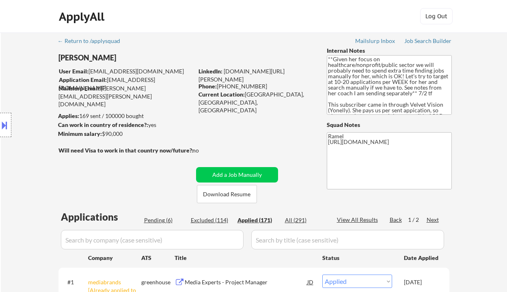
select select ""applied""
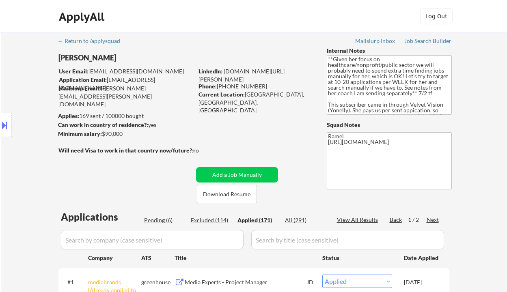
select select ""applied""
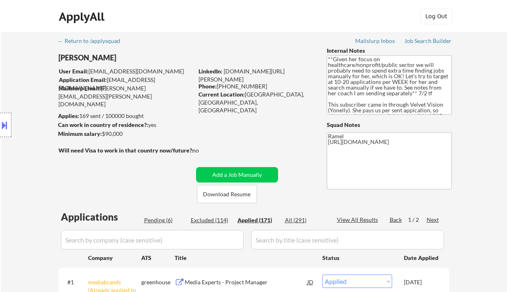
select select ""applied""
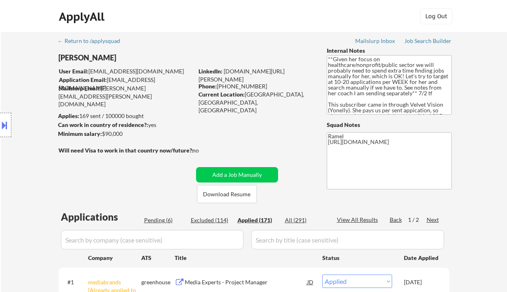
select select ""applied""
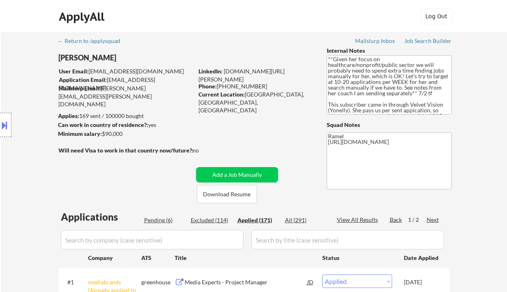
select select ""applied""
click at [348, 220] on div "View All Results" at bounding box center [358, 220] width 43 height 8
select select ""applied""
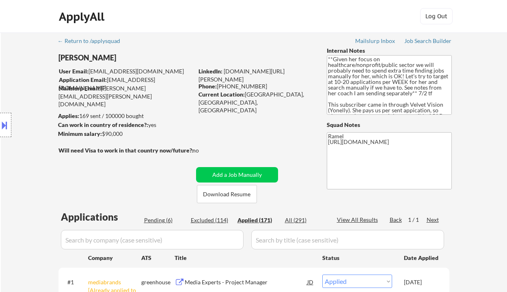
select select ""applied""
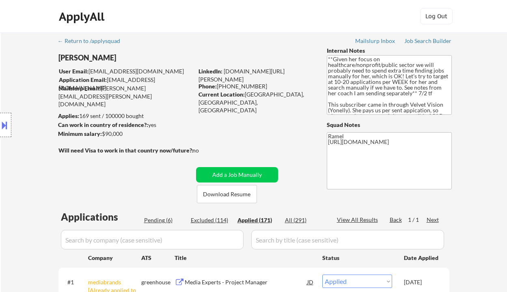
select select ""applied""
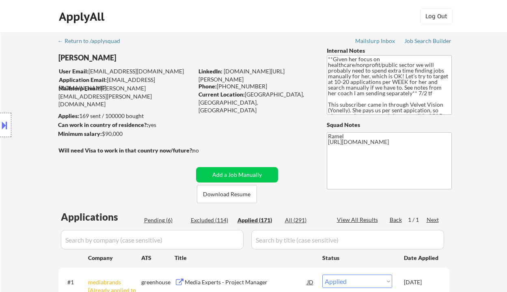
select select ""applied""
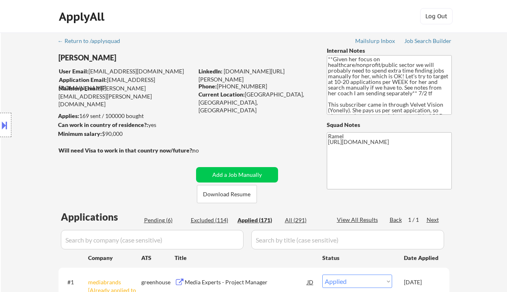
select select ""applied""
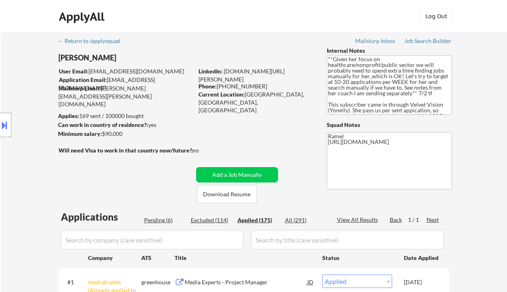
select select ""applied""
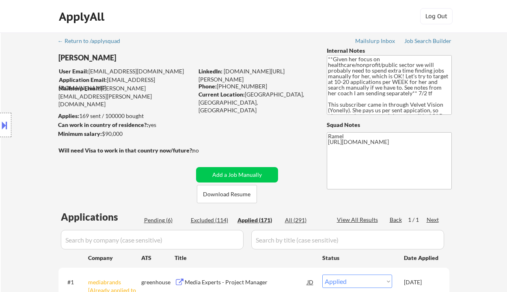
select select ""applied""
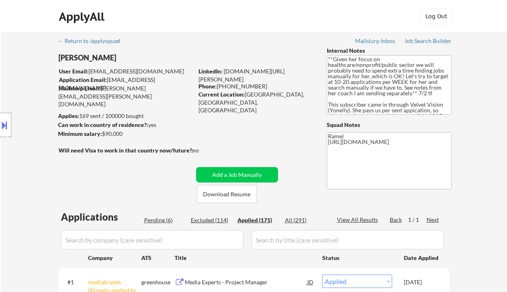
select select ""applied""
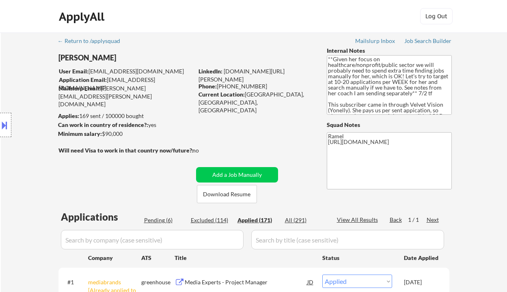
select select ""applied""
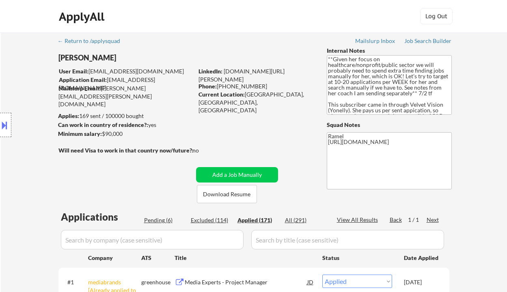
select select ""applied""
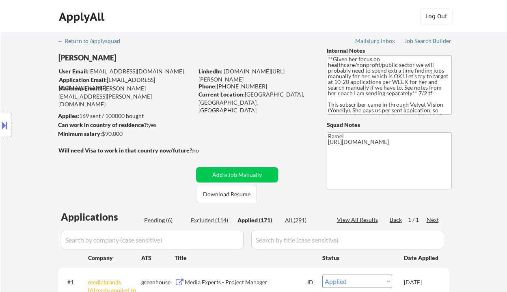
select select ""applied""
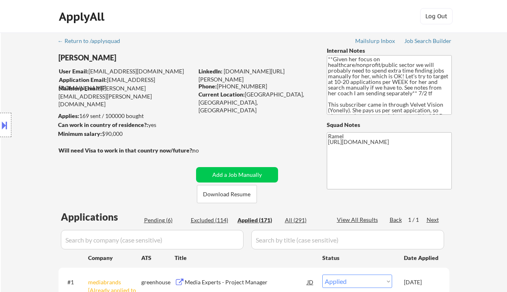
select select ""applied""
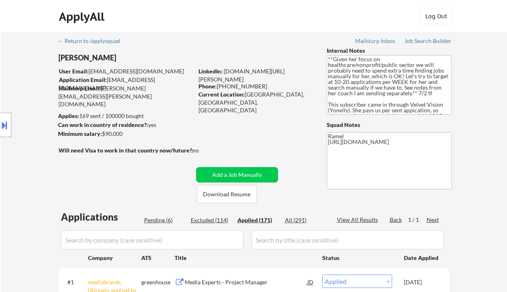
select select ""applied""
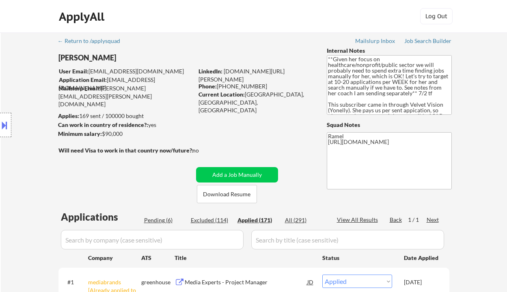
select select ""applied""
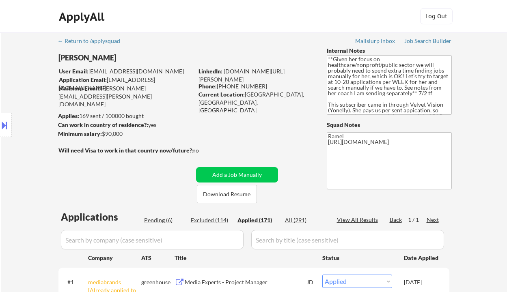
select select ""applied""
drag, startPoint x: 250, startPoint y: 85, endPoint x: 216, endPoint y: 85, distance: 34.1
click at [216, 85] on div "Phone: 289-788-6826" at bounding box center [255, 86] width 115 height 8
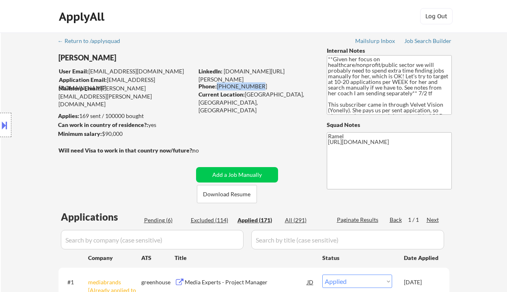
select select ""applied""
drag, startPoint x: 253, startPoint y: 86, endPoint x: 219, endPoint y: 86, distance: 34.9
click at [219, 86] on div "Phone: 289-788-6826" at bounding box center [255, 86] width 115 height 8
copy div "289-788-6826"
select select ""applied""
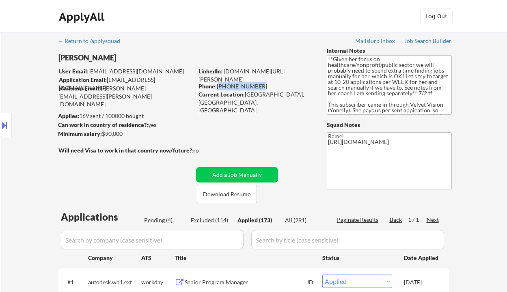
drag, startPoint x: 255, startPoint y: 87, endPoint x: 217, endPoint y: 87, distance: 37.3
click at [217, 87] on div "Phone: 289-788-6826" at bounding box center [255, 86] width 115 height 8
copy div "289-788-6826"
select select ""applied""
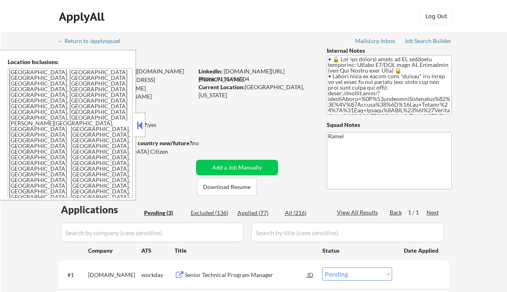
select select ""pending""
click at [143, 129] on button at bounding box center [139, 125] width 9 height 12
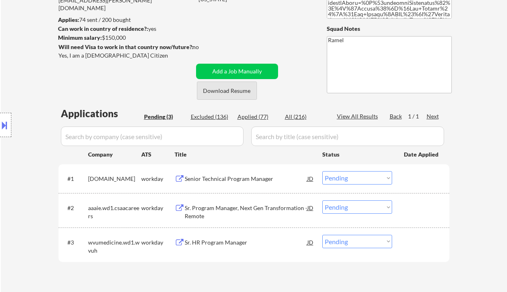
scroll to position [108, 0]
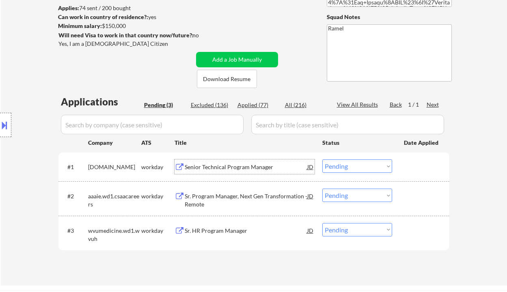
click at [233, 167] on div "Senior Technical Program Manager" at bounding box center [246, 167] width 122 height 8
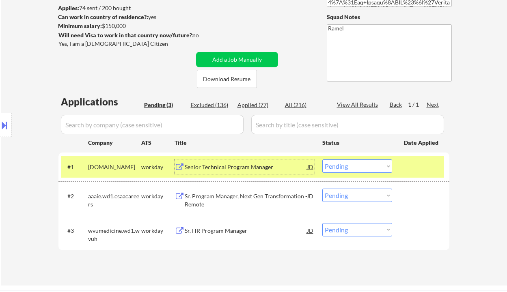
click at [229, 195] on div "Sr. Program Manager, Next Gen Transformation - Remote" at bounding box center [246, 200] width 122 height 16
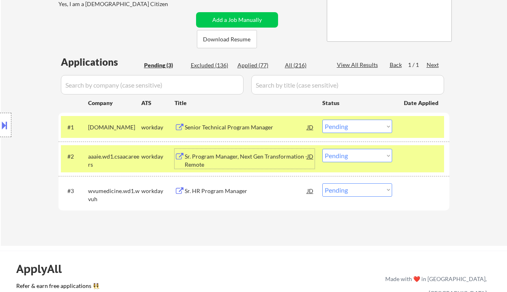
scroll to position [162, 0]
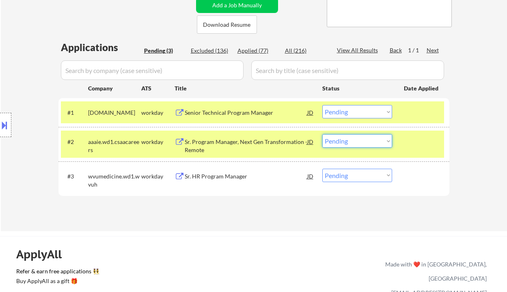
drag, startPoint x: 361, startPoint y: 140, endPoint x: 361, endPoint y: 147, distance: 6.9
click at [361, 140] on select "Choose an option... Pending Applied Excluded (Questions) Excluded (Expired) Exc…" at bounding box center [357, 140] width 70 height 13
click at [322, 134] on select "Choose an option... Pending Applied Excluded (Questions) Excluded (Expired) Exc…" at bounding box center [357, 140] width 70 height 13
click at [240, 103] on div "#1 [DOMAIN_NAME] workday Senior Technical Program Manager [PERSON_NAME] an opti…" at bounding box center [252, 112] width 383 height 22
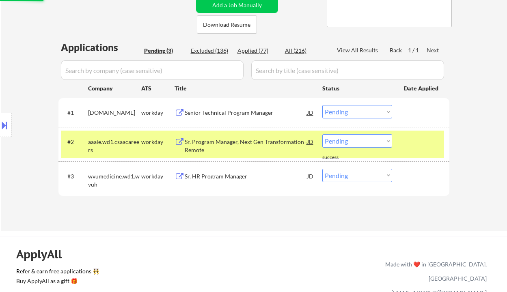
click at [245, 113] on div "Senior Technical Program Manager" at bounding box center [246, 113] width 122 height 8
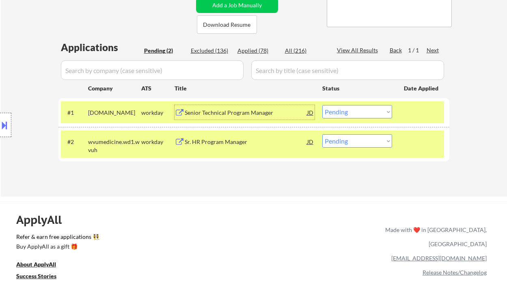
click at [236, 141] on div "Sr. HR Program Manager" at bounding box center [246, 142] width 122 height 8
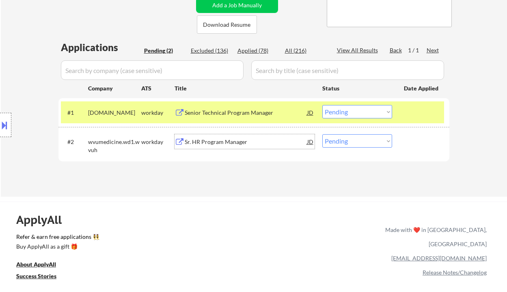
click at [340, 142] on select "Choose an option... Pending Applied Excluded (Questions) Excluded (Expired) Exc…" at bounding box center [357, 140] width 70 height 13
select select ""excluded""
click at [322, 134] on select "Choose an option... Pending Applied Excluded (Questions) Excluded (Expired) Exc…" at bounding box center [357, 140] width 70 height 13
click at [237, 106] on div "Senior Technical Program Manager" at bounding box center [246, 112] width 122 height 15
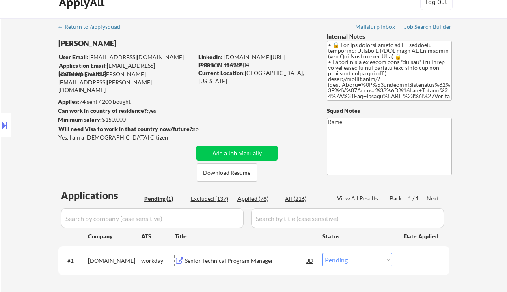
scroll to position [0, 0]
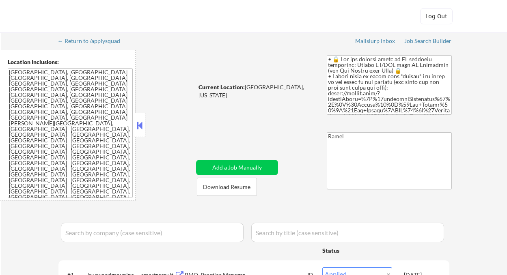
select select ""applied""
select select ""pending""
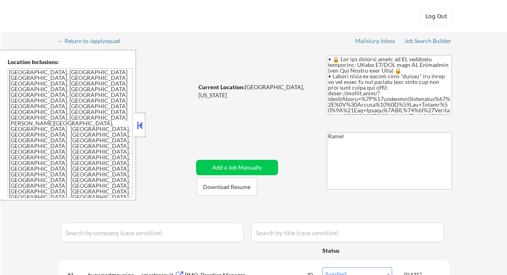
select select ""pending""
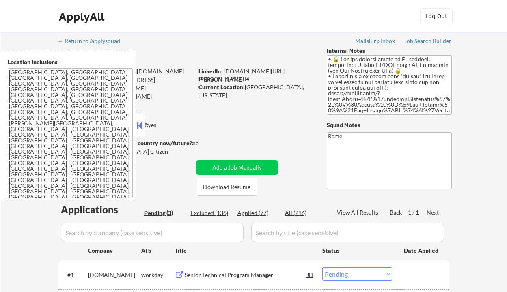
click at [139, 123] on button at bounding box center [139, 125] width 9 height 12
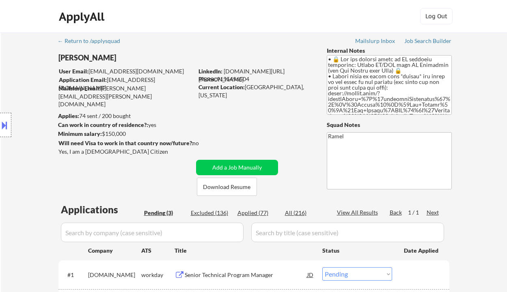
click at [234, 79] on div "Phone: [PHONE_NUMBER]" at bounding box center [255, 79] width 115 height 8
copy div "9155496504"
select select ""pending""
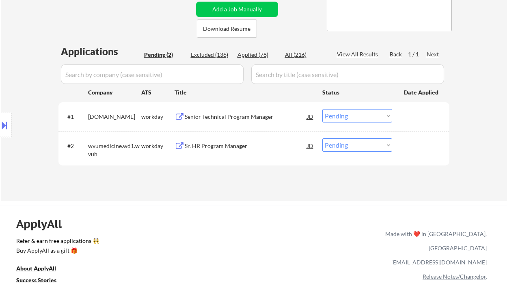
drag, startPoint x: 259, startPoint y: 54, endPoint x: 313, endPoint y: 29, distance: 59.9
click at [259, 54] on div "Applied (78)" at bounding box center [257, 55] width 41 height 8
select select ""applied""
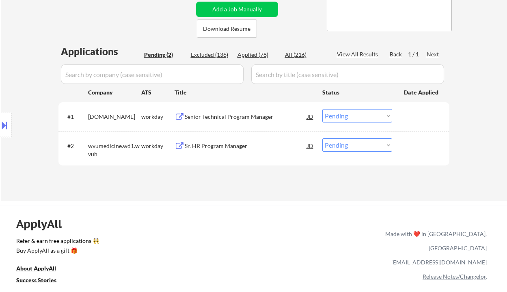
select select ""applied""
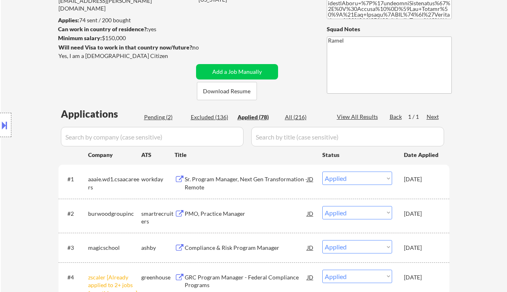
scroll to position [0, 0]
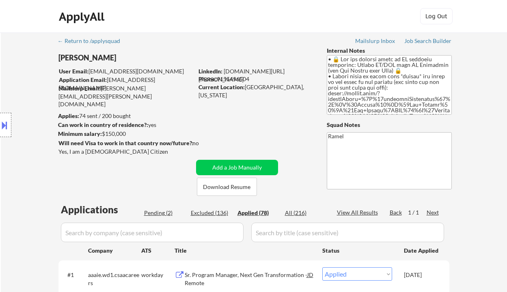
click at [238, 77] on div "Phone: [PHONE_NUMBER]" at bounding box center [255, 79] width 115 height 8
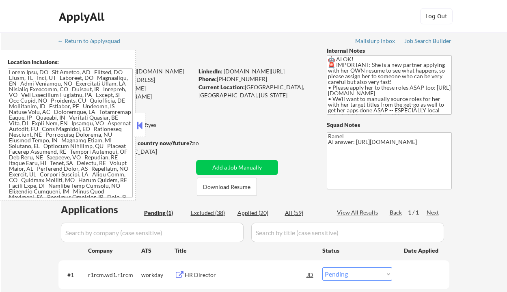
click at [189, 114] on div "Applies: 20 sent / 100 bought" at bounding box center [125, 116] width 135 height 8
click at [141, 125] on button at bounding box center [139, 125] width 9 height 12
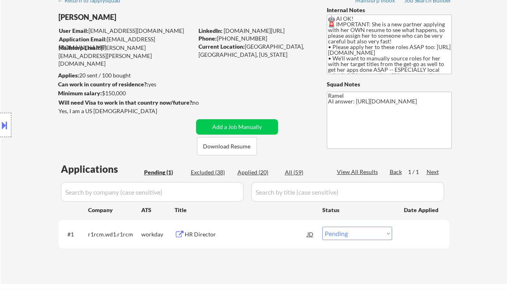
scroll to position [54, 0]
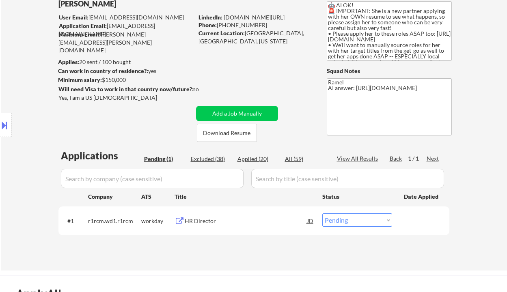
click at [220, 218] on div "HR Director" at bounding box center [246, 221] width 122 height 8
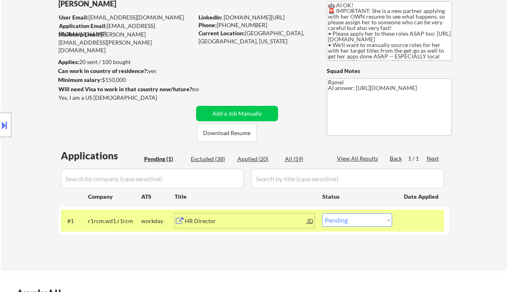
click at [350, 215] on select "Choose an option... Pending Applied Excluded (Questions) Excluded (Expired) Exc…" at bounding box center [357, 219] width 70 height 13
select select ""excluded__expired_""
click at [322, 213] on select "Choose an option... Pending Applied Excluded (Questions) Excluded (Expired) Exc…" at bounding box center [357, 219] width 70 height 13
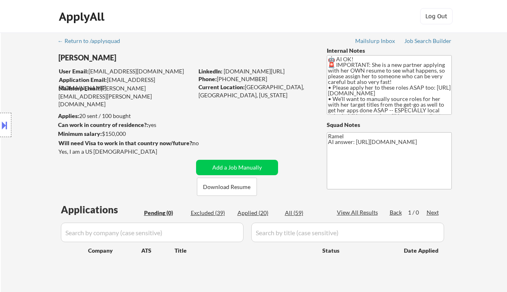
scroll to position [28, 0]
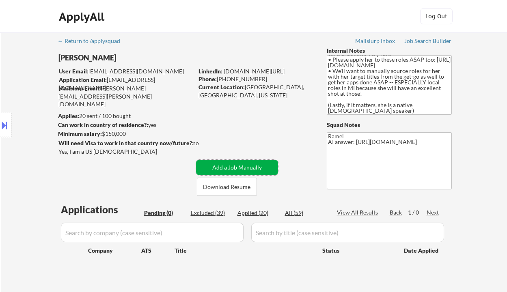
click at [246, 169] on button "Add a Job Manually" at bounding box center [237, 167] width 82 height 15
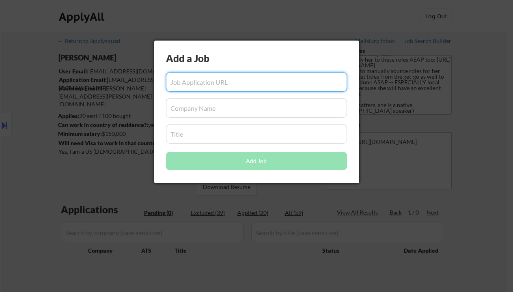
paste input "[URL][DOMAIN_NAME]"
type input "[URL][DOMAIN_NAME]"
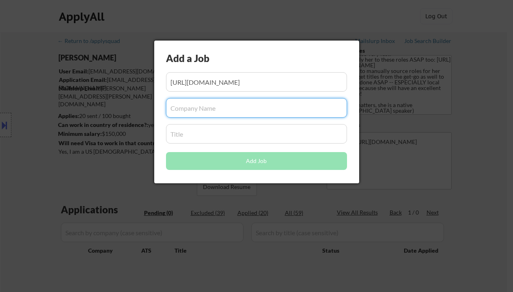
click at [210, 111] on input "input" at bounding box center [256, 107] width 181 height 19
paste input "seamlessai"
type input "seamlessai"
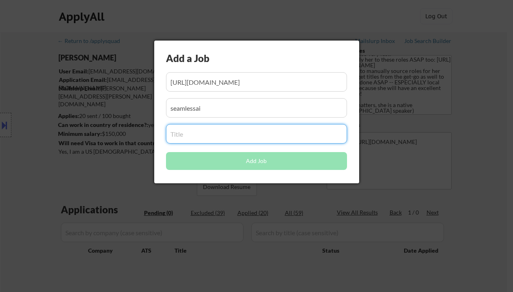
click at [193, 131] on input "input" at bounding box center [256, 133] width 181 height 19
paste input "Associate Director of Human Resources - Remote US"
type input "Associate Director of Human Resources - Remote US"
click at [192, 160] on button "Add Job" at bounding box center [256, 161] width 181 height 18
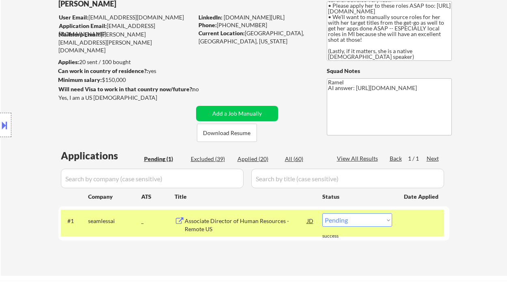
click at [35, 170] on div "Location Inclusions:" at bounding box center [72, 125] width 145 height 150
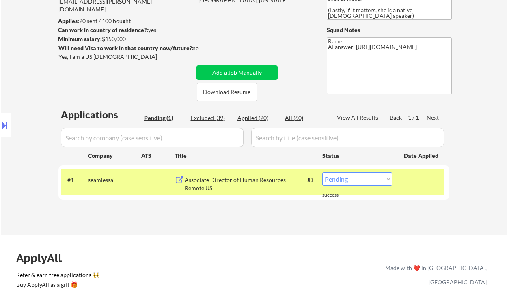
scroll to position [108, 0]
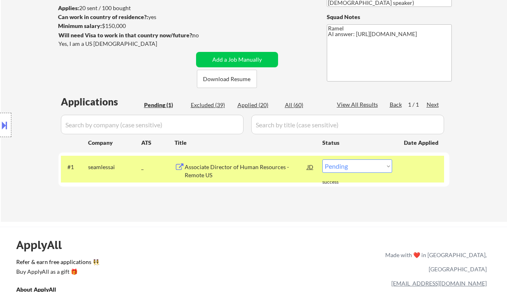
drag, startPoint x: 322, startPoint y: 160, endPoint x: 333, endPoint y: 165, distance: 12.0
click at [322, 160] on select "Choose an option... Pending Applied Excluded (Questions) Excluded (Expired) Exc…" at bounding box center [357, 165] width 70 height 13
select select ""applied""
click at [322, 159] on select "Choose an option... Pending Applied Excluded (Questions) Excluded (Expired) Exc…" at bounding box center [357, 165] width 70 height 13
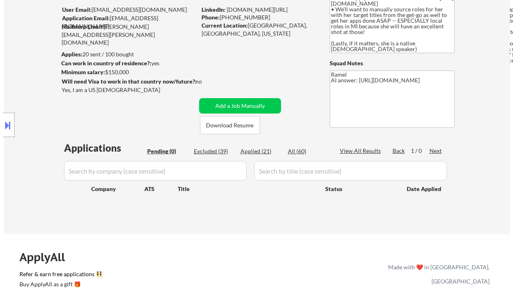
scroll to position [54, 0]
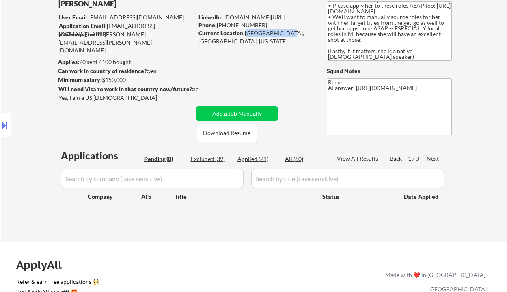
drag, startPoint x: 246, startPoint y: 33, endPoint x: 281, endPoint y: 30, distance: 35.8
click at [281, 30] on div "Current Location: [GEOGRAPHIC_DATA], [GEOGRAPHIC_DATA], [US_STATE]" at bounding box center [255, 37] width 115 height 16
copy div "[GEOGRAPHIC_DATA], [GEOGRAPHIC_DATA]"
click at [235, 114] on button "Add a Job Manually" at bounding box center [237, 113] width 82 height 15
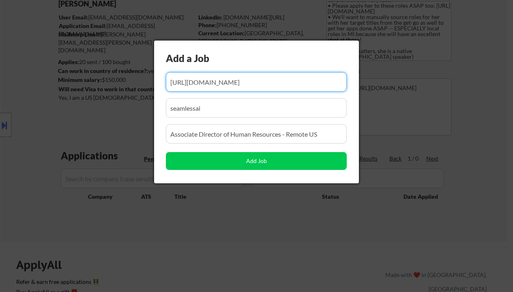
click at [189, 79] on input "input" at bounding box center [256, 81] width 181 height 19
paste input "[URL][DOMAIN_NAME]"
type input "[URL][DOMAIN_NAME]"
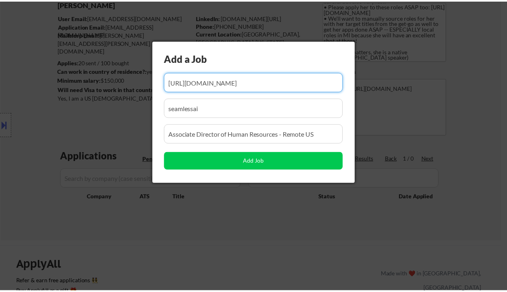
scroll to position [0, 0]
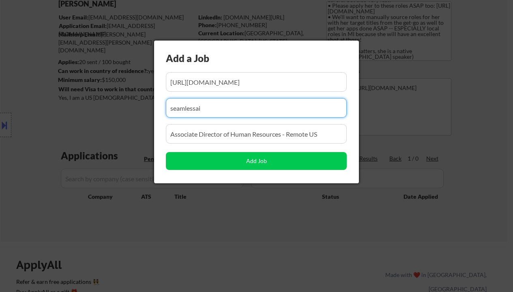
drag, startPoint x: 219, startPoint y: 101, endPoint x: 133, endPoint y: 104, distance: 85.6
click at [133, 104] on body "← Return to /applysquad Mailslurp Inbox Job Search Builder [PERSON_NAME] User E…" at bounding box center [256, 92] width 513 height 292
paste input "Medline Industries"
type input "Medline Industries"
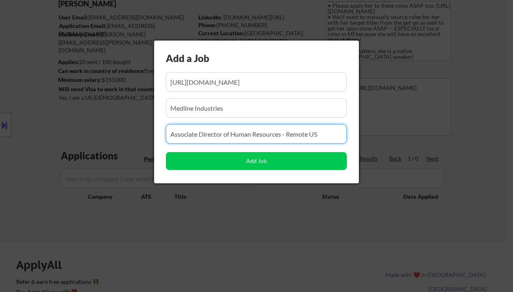
click at [230, 135] on input "input" at bounding box center [256, 133] width 181 height 19
paste input "Director, Labor & Employee Relations (Remote)"
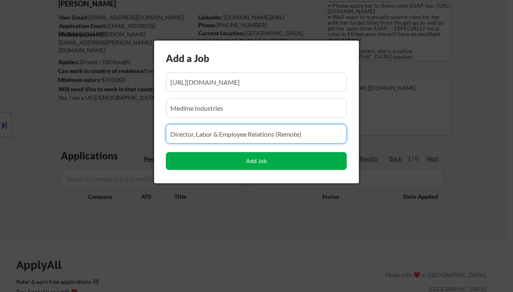
type input "Director, Labor & Employee Relations (Remote)"
click at [234, 161] on button "Add Job" at bounding box center [256, 161] width 181 height 18
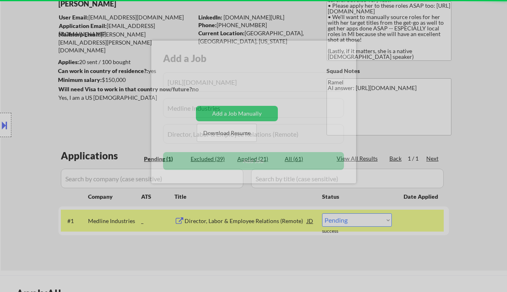
click at [200, 238] on body "← Return to /applysquad Mailslurp Inbox Job Search Builder [PERSON_NAME] User E…" at bounding box center [253, 92] width 507 height 292
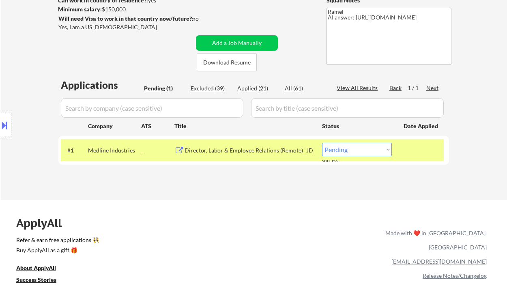
scroll to position [162, 0]
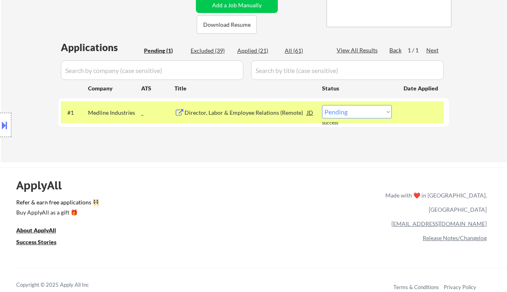
click at [346, 112] on select "Choose an option... Pending Applied Excluded (Questions) Excluded (Expired) Exc…" at bounding box center [357, 111] width 70 height 13
select select ""applied""
click at [322, 105] on select "Choose an option... Pending Applied Excluded (Questions) Excluded (Expired) Exc…" at bounding box center [357, 111] width 70 height 13
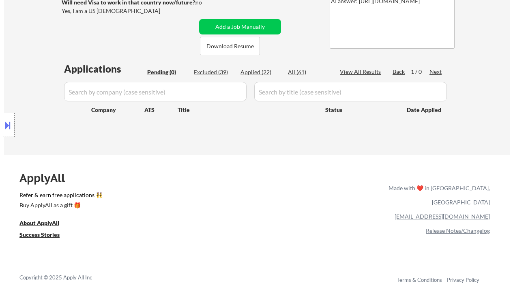
scroll to position [108, 0]
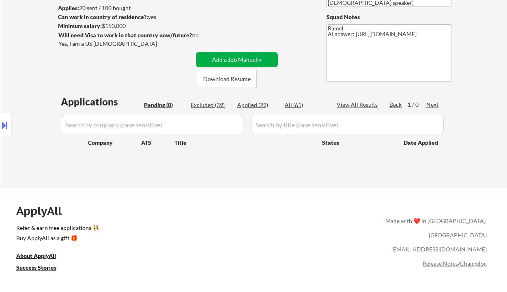
click at [262, 56] on button "Add a Job Manually" at bounding box center [237, 59] width 82 height 15
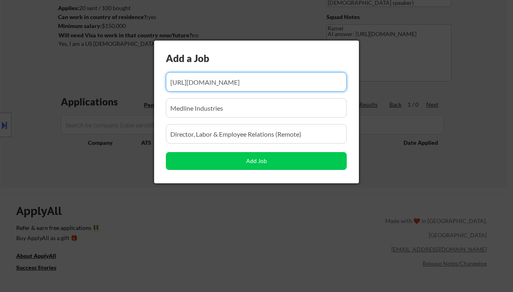
click at [240, 83] on input "input" at bounding box center [256, 81] width 181 height 19
paste input "[URL][DOMAIN_NAME]"
type input "[URL][DOMAIN_NAME]"
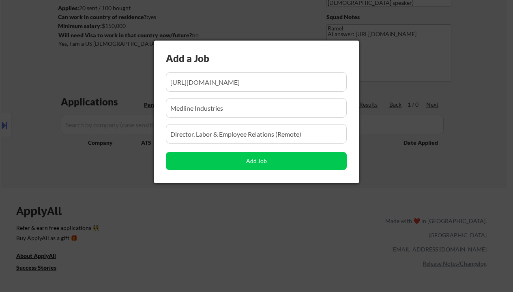
scroll to position [0, 0]
drag, startPoint x: 227, startPoint y: 112, endPoint x: 149, endPoint y: 104, distance: 78.7
click at [149, 104] on body "← Return to /applysquad Mailslurp Inbox Job Search Builder [PERSON_NAME] User E…" at bounding box center [256, 38] width 513 height 292
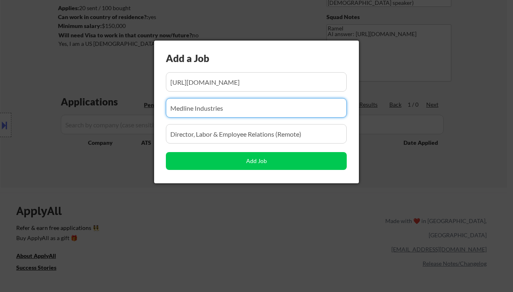
paste input "Humana"
type input "Humana"
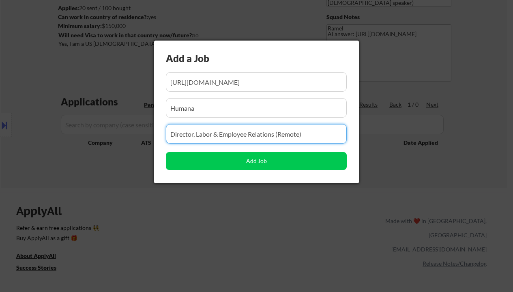
drag, startPoint x: 319, startPoint y: 138, endPoint x: 150, endPoint y: 132, distance: 169.2
click at [150, 132] on body "← Return to /applysquad Mailslurp Inbox Job Search Builder [PERSON_NAME] User E…" at bounding box center [256, 38] width 513 height 292
paste input "Associate Director of HR Technology - AI / Workday"
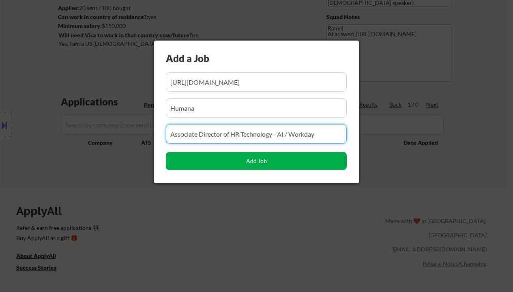
type input "Associate Director of HR Technology - AI / Workday"
click at [229, 166] on button "Add Job" at bounding box center [256, 161] width 181 height 18
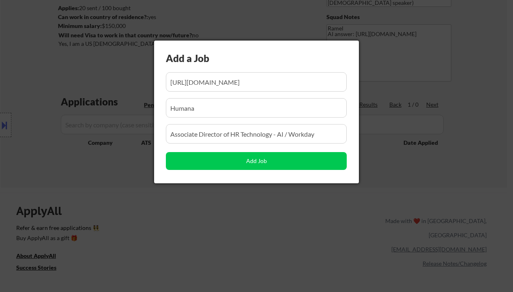
select select ""pending""
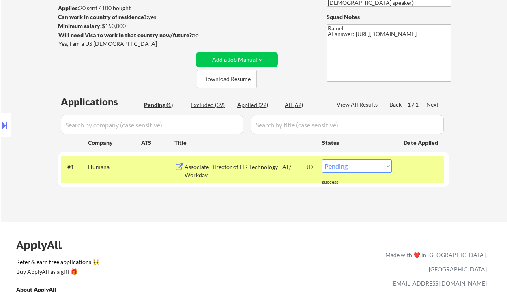
click at [10, 125] on div at bounding box center [5, 125] width 11 height 24
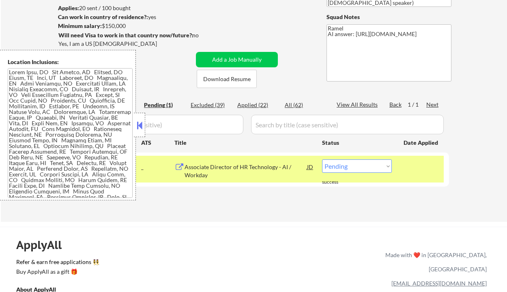
click at [73, 137] on textarea at bounding box center [70, 133] width 125 height 130
click at [139, 128] on button at bounding box center [139, 125] width 9 height 12
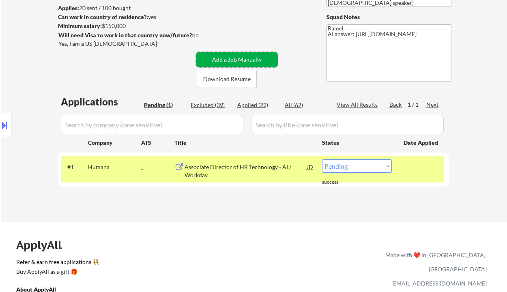
click at [236, 60] on button "Add a Job Manually" at bounding box center [237, 59] width 82 height 15
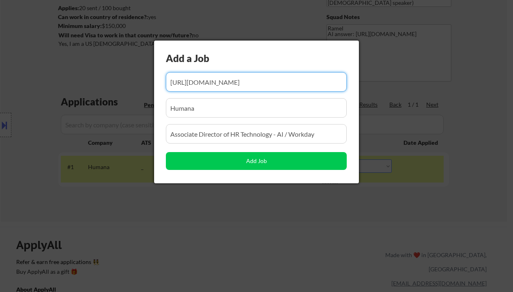
click at [189, 84] on input "input" at bounding box center [256, 81] width 181 height 19
paste input "[URL][DOMAIN_NAME]"
type input "[URL][DOMAIN_NAME]"
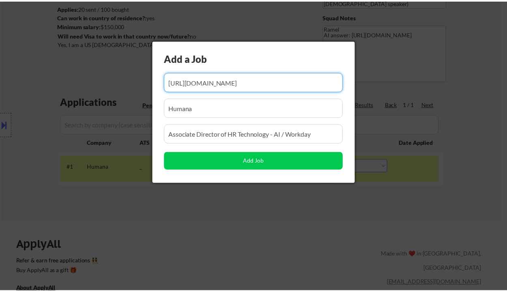
scroll to position [0, 0]
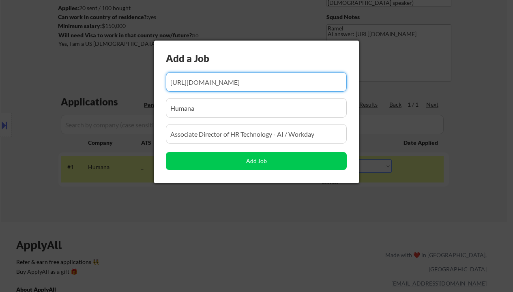
click at [226, 133] on input "input" at bounding box center [256, 133] width 181 height 19
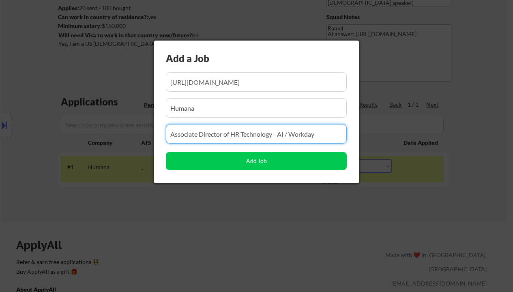
paste input "Associate Director, People Business Partner"
type input "Associate Director, People Business Partner"
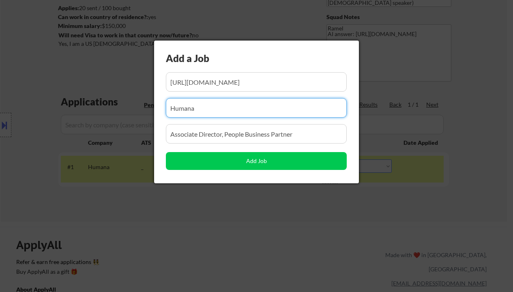
drag, startPoint x: 204, startPoint y: 105, endPoint x: 148, endPoint y: 101, distance: 56.5
click at [148, 101] on body "← Return to /applysquad Mailslurp Inbox Job Search Builder Miriam Tobias User E…" at bounding box center [256, 38] width 513 height 292
paste input "GeneDx"
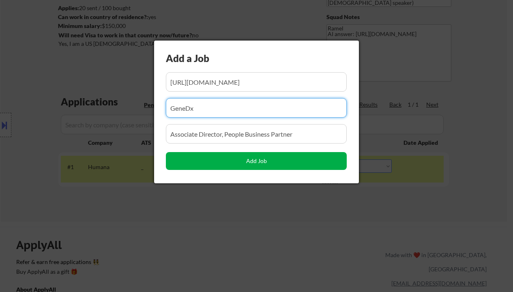
type input "GeneDx"
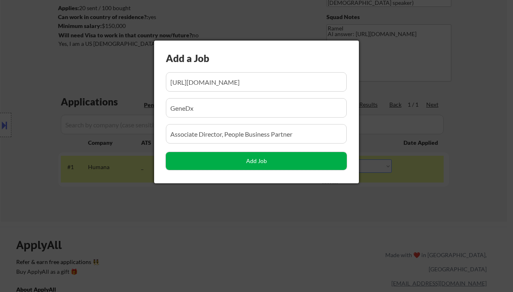
click at [185, 165] on button "Add Job" at bounding box center [256, 161] width 181 height 18
select select ""pending""
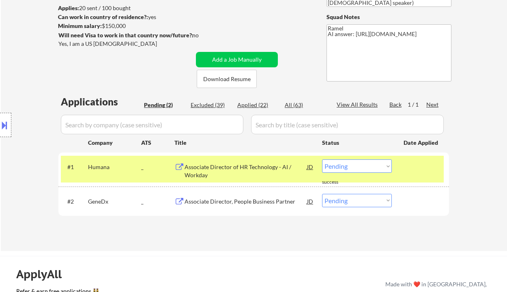
click at [175, 232] on div "Applications Pending (2) Excluded (39) Applied (22) All (63) View All Results B…" at bounding box center [253, 165] width 391 height 141
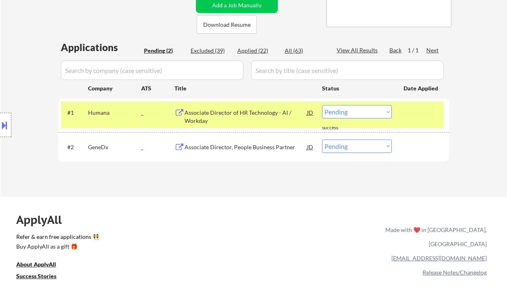
drag, startPoint x: 337, startPoint y: 109, endPoint x: 339, endPoint y: 113, distance: 4.5
click at [337, 109] on select "Choose an option... Pending Applied Excluded (Questions) Excluded (Expired) Exc…" at bounding box center [357, 111] width 70 height 13
select select ""applied""
click at [322, 105] on select "Choose an option... Pending Applied Excluded (Questions) Excluded (Expired) Exc…" at bounding box center [357, 111] width 70 height 13
click at [333, 146] on select "Choose an option... Pending Applied Excluded (Questions) Excluded (Expired) Exc…" at bounding box center [357, 146] width 70 height 13
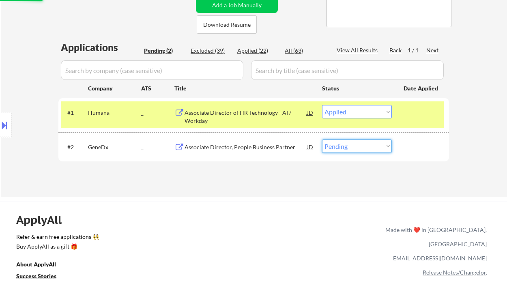
select select ""applied""
click at [322, 140] on select "Choose an option... Pending Applied Excluded (Questions) Excluded (Expired) Exc…" at bounding box center [357, 146] width 70 height 13
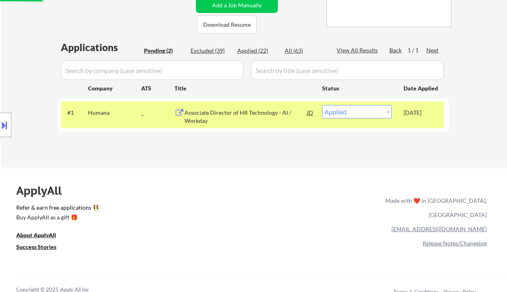
select select ""pending""
click at [232, 178] on div "ApplyAll Refer & earn free applications 👯‍♀️ Buy ApplyAll as a gift 🎁 About App…" at bounding box center [253, 242] width 507 height 129
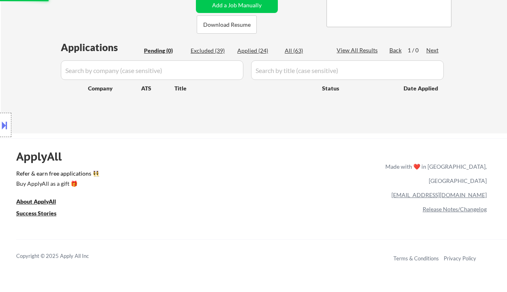
click at [337, 115] on div "Applications Pending (0) Excluded (39) Applied (24) All (63) View All Results B…" at bounding box center [253, 79] width 391 height 77
click at [234, 6] on button "Add a Job Manually" at bounding box center [237, 5] width 82 height 15
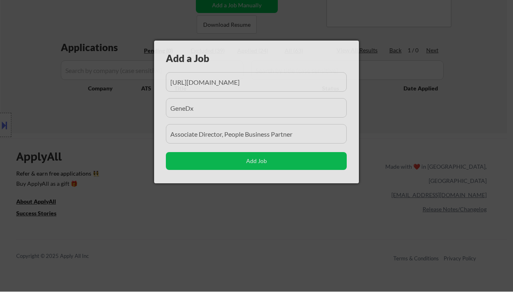
scroll to position [0, 121]
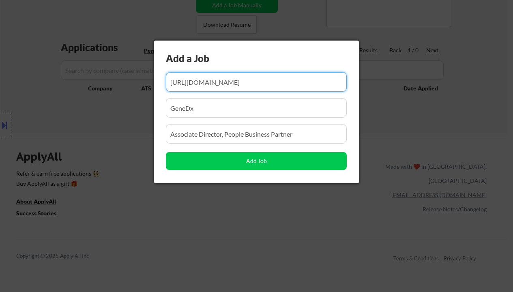
click at [214, 84] on input "input" at bounding box center [256, 81] width 181 height 19
paste input "https://www.simplyhired.com/job/OZcZophnfizIz2R-2a1SCBQG4wy2IVroSNC07qWKgLyuT5A…"
type input "https://www.simplyhired.com/job/OZcZophnfizIz2R-2a1SCBQG4wy2IVroSNC07qWKgLyuT5A…"
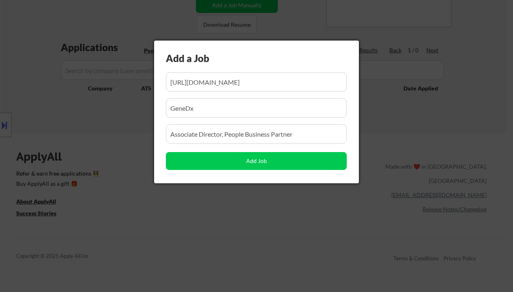
scroll to position [0, 0]
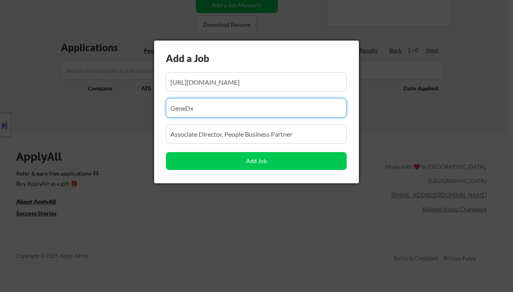
drag, startPoint x: 208, startPoint y: 107, endPoint x: 161, endPoint y: 105, distance: 47.5
click at [161, 105] on div "Add a Job Add Job" at bounding box center [256, 112] width 205 height 143
paste input "UHS of [US_STATE], Inc"
type input "UHS of [US_STATE], Inc"
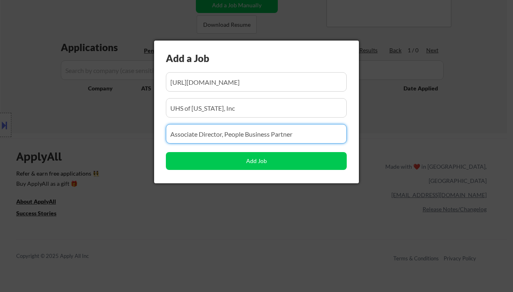
drag, startPoint x: 260, startPoint y: 135, endPoint x: 144, endPoint y: 133, distance: 116.0
paste input "DIR - HUMAN RESOURCES (MARKET)"
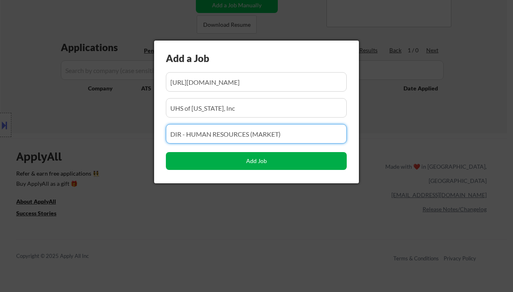
type input "DIR - HUMAN RESOURCES (MARKET)"
click at [215, 163] on button "Add Job" at bounding box center [256, 161] width 181 height 18
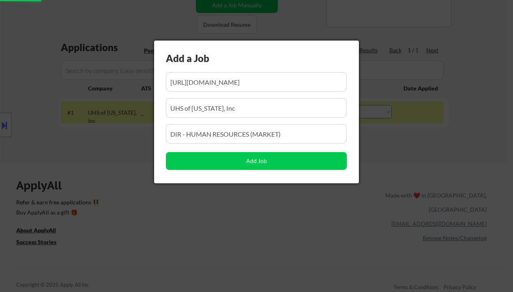
click at [160, 191] on div at bounding box center [256, 146] width 513 height 292
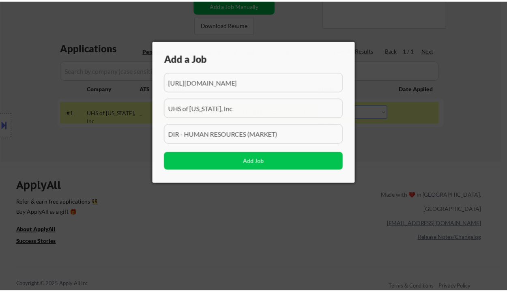
scroll to position [0, 124]
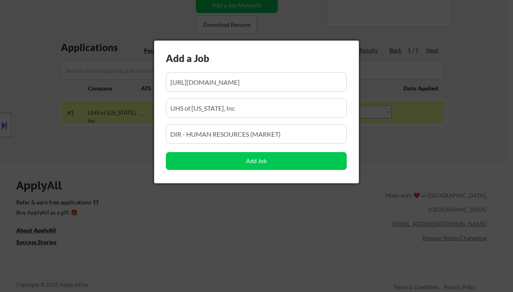
click at [400, 144] on div at bounding box center [256, 146] width 513 height 292
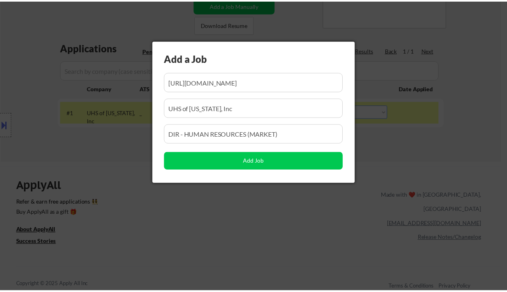
scroll to position [0, 0]
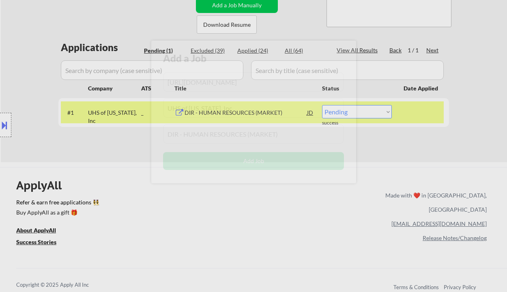
click at [361, 113] on select "Choose an option... Pending Applied Excluded (Questions) Excluded (Expired) Exc…" at bounding box center [357, 111] width 70 height 13
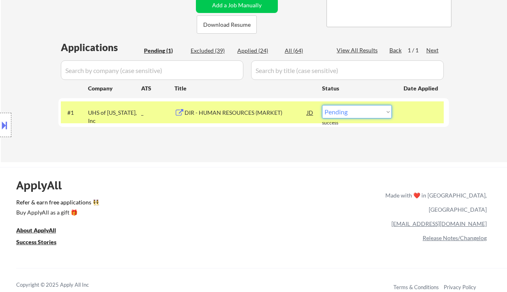
select select ""applied""
click at [322, 105] on select "Choose an option... Pending Applied Excluded (Questions) Excluded (Expired) Exc…" at bounding box center [357, 111] width 70 height 13
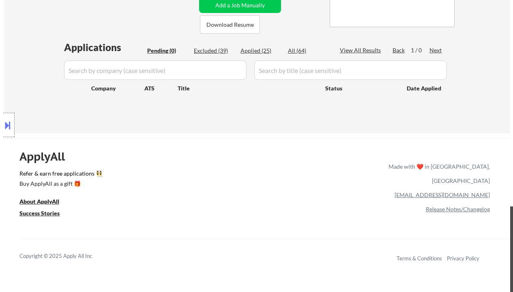
scroll to position [108, 0]
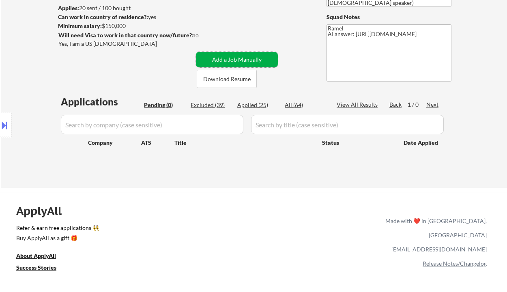
click at [256, 53] on button "Add a Job Manually" at bounding box center [237, 59] width 82 height 15
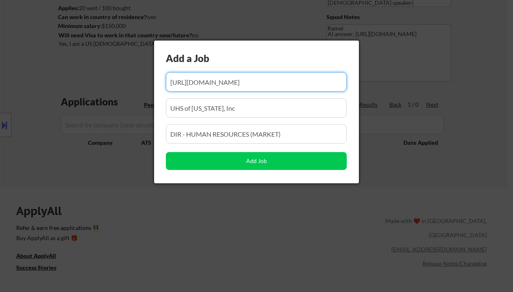
click at [224, 81] on input "input" at bounding box center [256, 81] width 181 height 19
paste input "https://www.simplyhired.com/job/A-nrIdiLpOOrSyY48scVbg8QCR-JGSYiRRSB-Om0iWFTSZM…"
type input "https://www.simplyhired.com/job/A-nrIdiLpOOrSyY48scVbg8QCR-JGSYiRRSB-Om0iWFTSZM…"
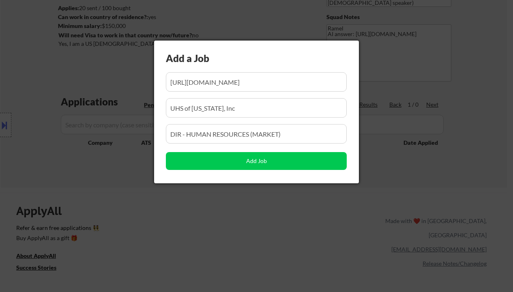
scroll to position [0, 0]
drag, startPoint x: 260, startPoint y: 114, endPoint x: 131, endPoint y: 102, distance: 130.3
click at [131, 102] on body "← Return to /applysquad Mailslurp Inbox Job Search Builder Miriam Tobias User E…" at bounding box center [256, 38] width 513 height 292
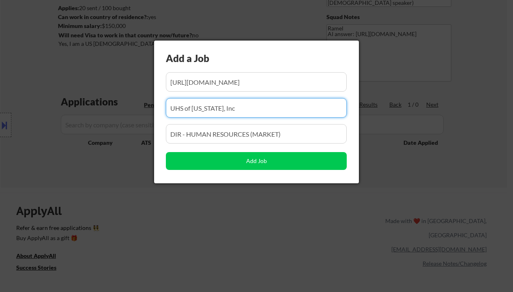
paste input "Director of ERISA Compliance"
drag, startPoint x: 271, startPoint y: 109, endPoint x: 134, endPoint y: 101, distance: 136.9
click at [134, 101] on body "← Return to /applysquad Mailslurp Inbox Job Search Builder Miriam Tobias User E…" at bounding box center [256, 38] width 513 height 292
click at [306, 113] on input "input" at bounding box center [256, 107] width 181 height 19
paste input "Human Interest"
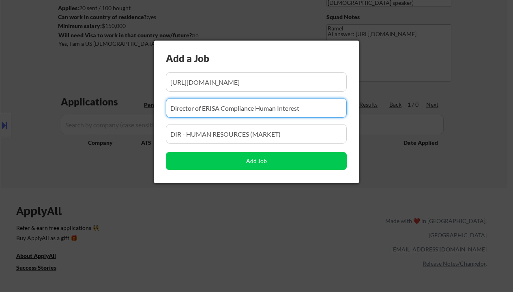
drag, startPoint x: 256, startPoint y: 110, endPoint x: 157, endPoint y: 109, distance: 99.8
click at [157, 109] on div "Add a Job Add Job" at bounding box center [256, 112] width 205 height 143
type input "Human Interest"
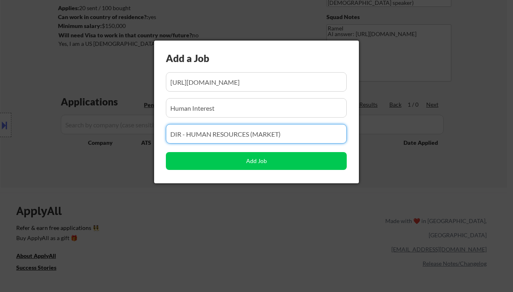
drag, startPoint x: 301, startPoint y: 133, endPoint x: 123, endPoint y: 131, distance: 178.0
click at [123, 131] on body "← Return to /applysquad Mailslurp Inbox Job Search Builder Miriam Tobias User E…" at bounding box center [256, 38] width 513 height 292
paste input "Director of ERISA Compliance"
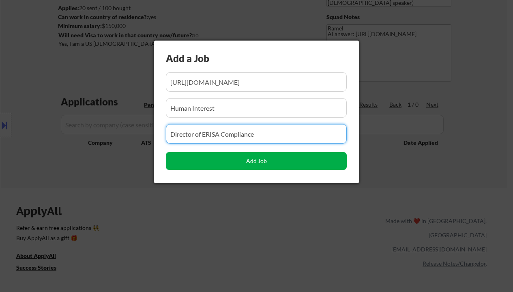
type input "Director of ERISA Compliance"
click at [213, 159] on button "Add Job" at bounding box center [256, 161] width 181 height 18
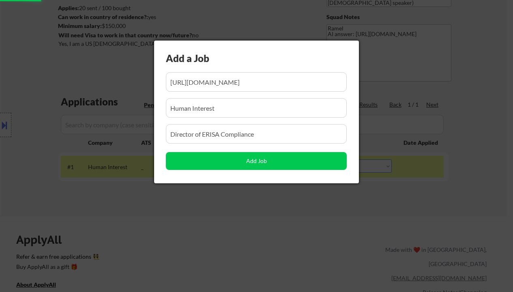
click at [144, 223] on div at bounding box center [256, 146] width 513 height 292
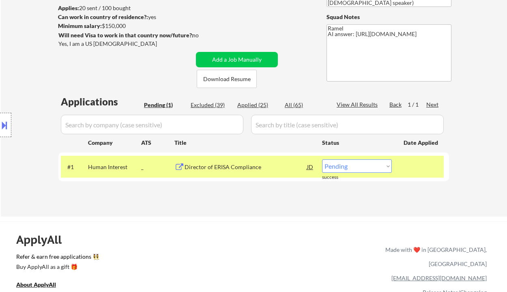
drag, startPoint x: 202, startPoint y: 214, endPoint x: 304, endPoint y: 198, distance: 103.1
click at [203, 214] on div "← Return to /applysquad Mailslurp Inbox Job Search Builder Miriam Tobias User E…" at bounding box center [254, 71] width 506 height 292
click at [346, 163] on select "Choose an option... Pending Applied Excluded (Questions) Excluded (Expired) Exc…" at bounding box center [357, 165] width 70 height 13
select select ""applied""
click at [322, 159] on select "Choose an option... Pending Applied Excluded (Questions) Excluded (Expired) Exc…" at bounding box center [357, 165] width 70 height 13
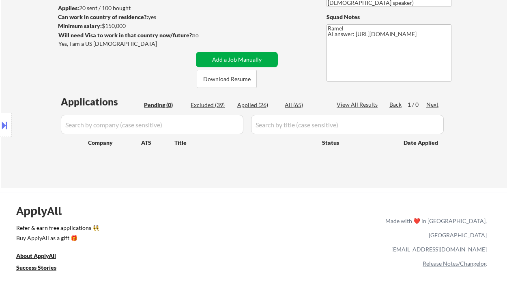
click at [233, 59] on button "Add a Job Manually" at bounding box center [237, 59] width 82 height 15
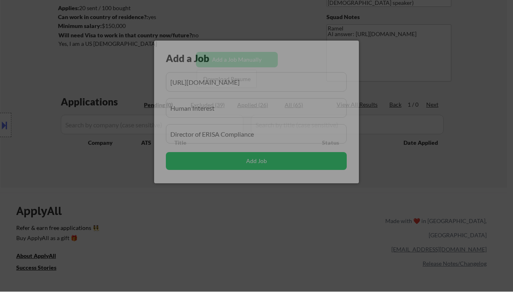
scroll to position [0, 450]
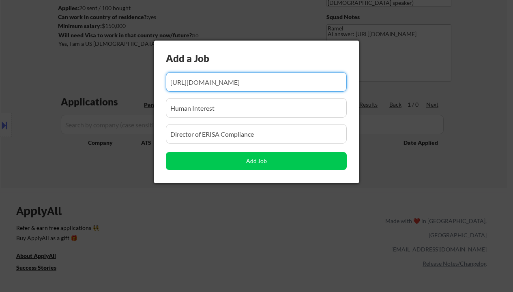
click at [238, 86] on input "input" at bounding box center [256, 81] width 181 height 19
paste input "https://www.simplyhired.com/job/qSleAG881pxSEJEtiLZvcRWfYh-8sGWRwudKdz_drNzQlVy…"
type input "https://www.simplyhired.com/job/qSleAG881pxSEJEtiLZvcRWfYh-8sGWRwudKdz_drNzQlVy…"
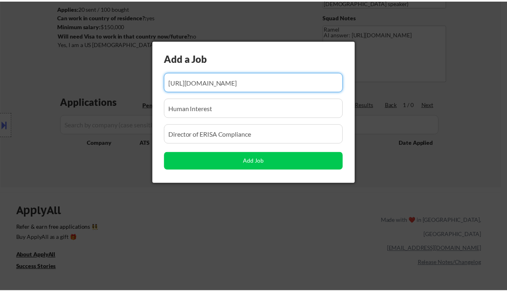
scroll to position [0, 0]
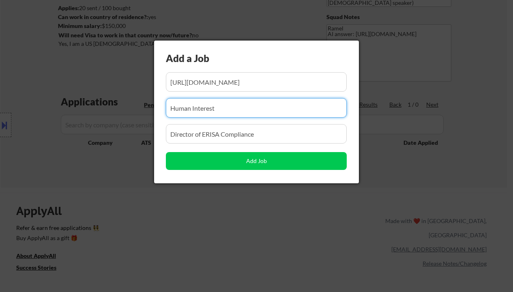
drag, startPoint x: 225, startPoint y: 109, endPoint x: 134, endPoint y: 105, distance: 91.3
click at [129, 105] on body "← Return to /applysquad Mailslurp Inbox Job Search Builder Miriam Tobias User E…" at bounding box center [256, 38] width 513 height 292
paste input "Optiv"
type input "Optiv"
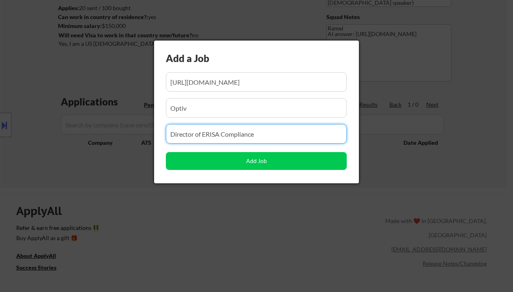
drag, startPoint x: 259, startPoint y: 131, endPoint x: 142, endPoint y: 129, distance: 116.4
click at [142, 129] on body "← Return to /applysquad Mailslurp Inbox Job Search Builder Miriam Tobias User E…" at bounding box center [256, 38] width 513 height 292
paste input "VP, People & Culture | Remote, [GEOGRAPHIC_DATA]"
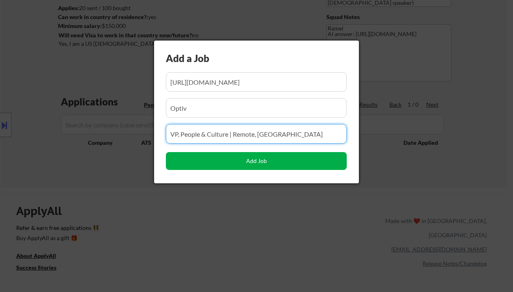
type input "VP, People & Culture | Remote, [GEOGRAPHIC_DATA]"
click at [194, 160] on button "Add Job" at bounding box center [256, 161] width 181 height 18
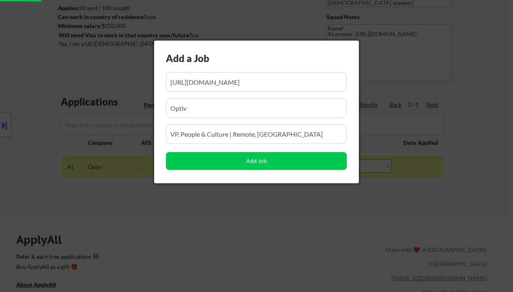
click at [161, 226] on div at bounding box center [256, 146] width 513 height 292
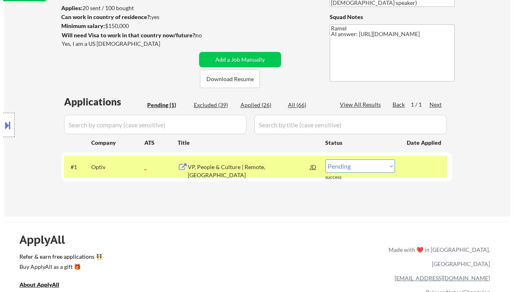
scroll to position [162, 0]
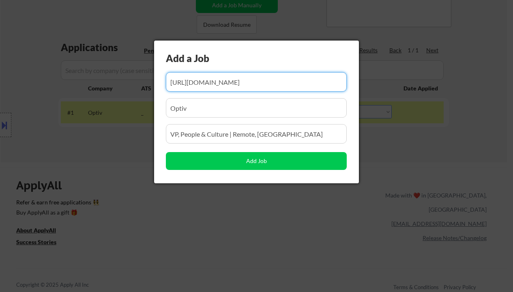
scroll to position [0, 453]
click at [314, 213] on div at bounding box center [256, 146] width 513 height 292
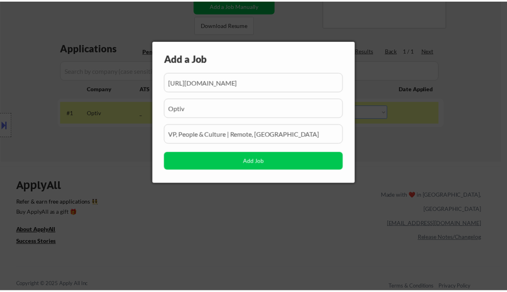
scroll to position [0, 0]
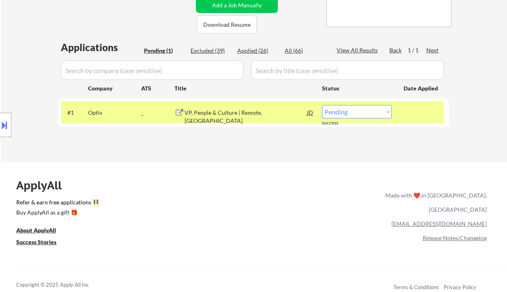
drag, startPoint x: 365, startPoint y: 110, endPoint x: 361, endPoint y: 118, distance: 9.1
click at [365, 110] on select "Choose an option... Pending Applied Excluded (Questions) Excluded (Expired) Exc…" at bounding box center [357, 111] width 70 height 13
select select ""applied""
click at [322, 105] on select "Choose an option... Pending Applied Excluded (Questions) Excluded (Expired) Exc…" at bounding box center [357, 111] width 70 height 13
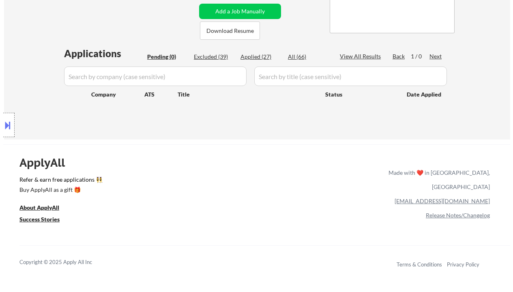
scroll to position [108, 0]
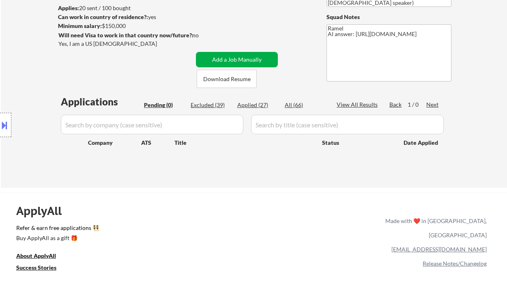
click at [264, 64] on button "Add a Job Manually" at bounding box center [237, 59] width 82 height 15
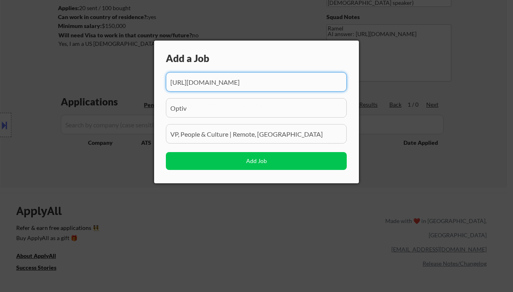
scroll to position [0, 453]
click at [277, 83] on input "input" at bounding box center [256, 81] width 181 height 19
paste input "https://www.simplyhired.com/job/wioFJJPA9XovJkedOoWdWwol2iR3a3yAzaRPHBZOBNic68H…"
type input "https://www.simplyhired.com/job/wioFJJPA9XovJkedOoWdWwol2iR3a3yAzaRPHBZOBNic68H…"
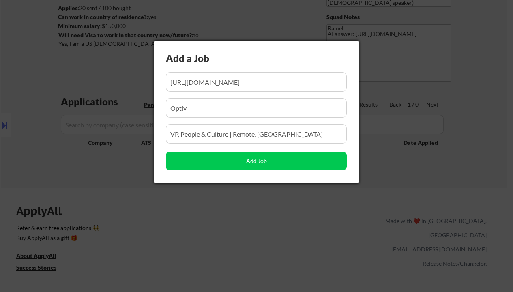
scroll to position [0, 0]
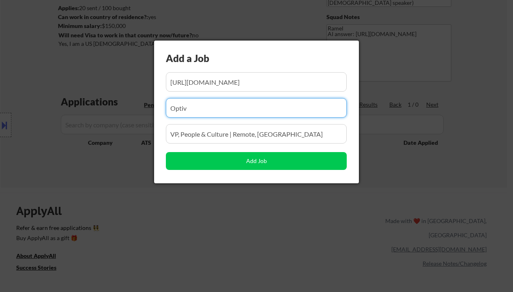
drag, startPoint x: 236, startPoint y: 106, endPoint x: 176, endPoint y: 105, distance: 59.6
click at [176, 105] on input "input" at bounding box center [256, 107] width 181 height 19
paste input "OFlock Safety"
paste input "input"
type input "Flock Safety"
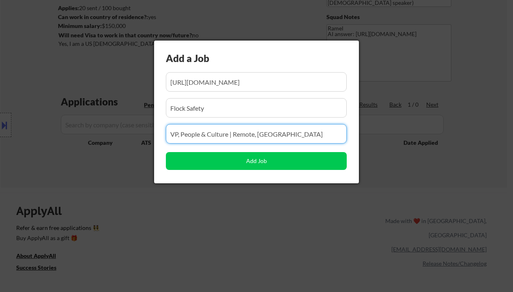
drag, startPoint x: 284, startPoint y: 137, endPoint x: 142, endPoint y: 133, distance: 142.0
click at [142, 133] on body "← Return to /applysquad Mailslurp Inbox Job Search Builder Miriam Tobias User E…" at bounding box center [256, 38] width 513 height 292
paste input "VP, Total Rewards"
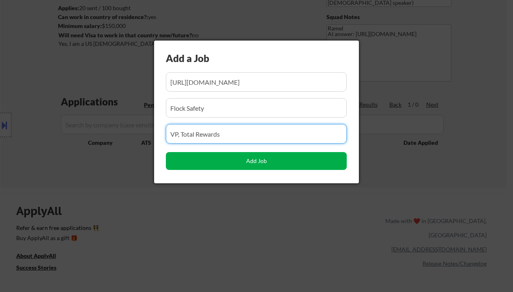
type input "VP, Total Rewards"
click at [202, 157] on button "Add Job" at bounding box center [256, 161] width 181 height 18
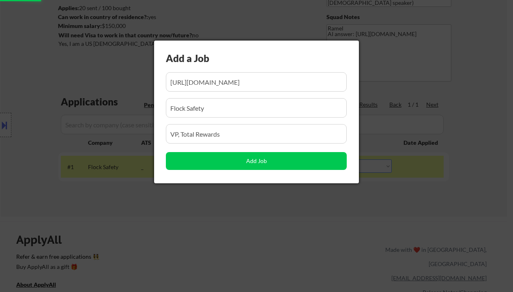
click at [177, 213] on div at bounding box center [256, 146] width 513 height 292
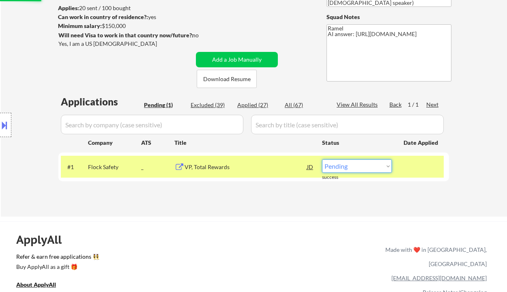
click at [371, 167] on select "Choose an option... Pending Applied Excluded (Questions) Excluded (Expired) Exc…" at bounding box center [357, 165] width 70 height 13
click at [353, 167] on select "Choose an option... Pending Applied Excluded (Questions) Excluded (Expired) Exc…" at bounding box center [357, 165] width 70 height 13
select select ""applied""
click at [322, 159] on select "Choose an option... Pending Applied Excluded (Questions) Excluded (Expired) Exc…" at bounding box center [357, 165] width 70 height 13
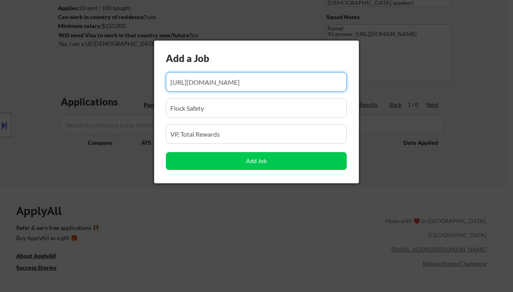
click at [452, 141] on div at bounding box center [256, 146] width 513 height 292
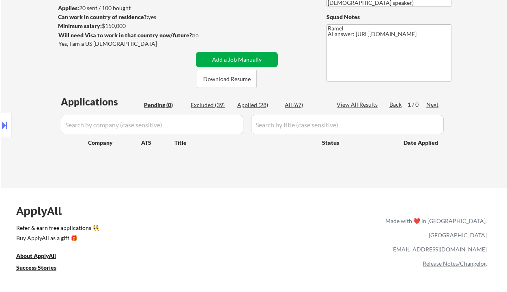
click at [240, 58] on button "Add a Job Manually" at bounding box center [237, 59] width 82 height 15
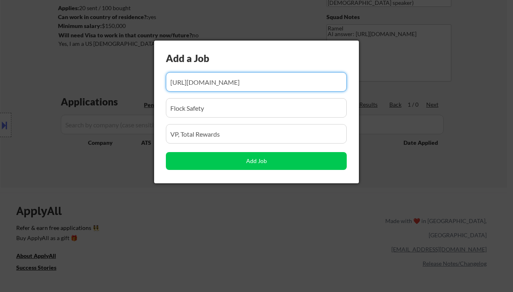
click at [241, 76] on input "input" at bounding box center [256, 81] width 181 height 19
paste input "https://www.simplyhired.com/job/C3558BOR3pcmsY18U2kV2w0vaY-VQLNXJlAI4suY7zMq69u…"
type input "https://www.simplyhired.com/job/C3558BOR3pcmsY18U2kV2w0vaY-VQLNXJlAI4suY7zMq69u…"
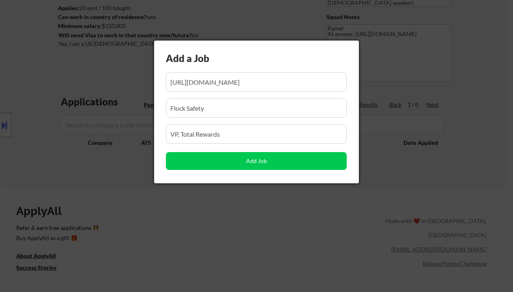
scroll to position [0, 0]
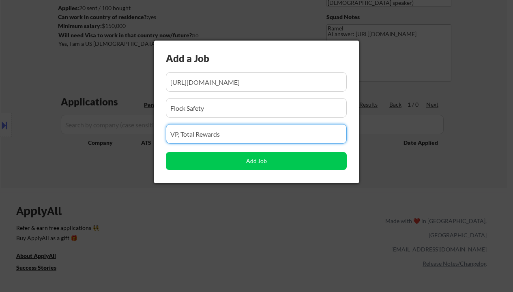
drag, startPoint x: 202, startPoint y: 135, endPoint x: 156, endPoint y: 133, distance: 45.9
click at [156, 133] on div "Add a Job Add Job" at bounding box center [256, 112] width 205 height 143
paste input "Vice President / Senior Vice President, People Operations (Remote)"
type input "Vice President / Senior Vice President, People Operations (Remote)"
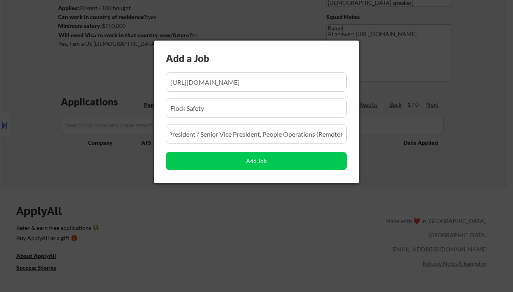
scroll to position [0, 0]
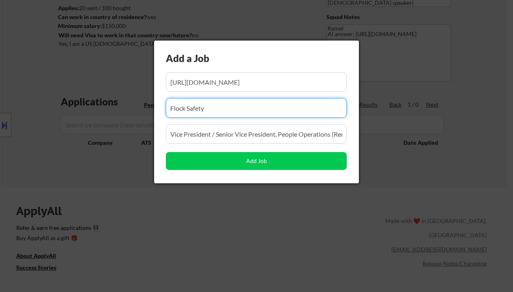
drag, startPoint x: 213, startPoint y: 107, endPoint x: 138, endPoint y: 99, distance: 75.8
click at [138, 99] on body "← Return to /applysquad Mailslurp Inbox Job Search Builder Miriam Tobias User E…" at bounding box center [256, 38] width 513 height 292
paste input "Bidgely Inc."
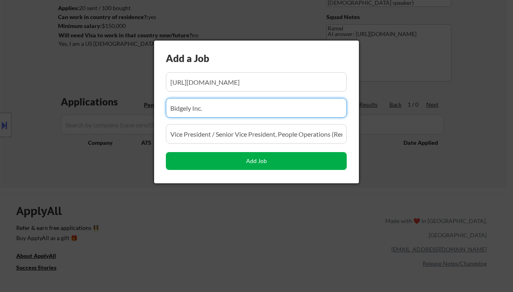
type input "Bidgely Inc."
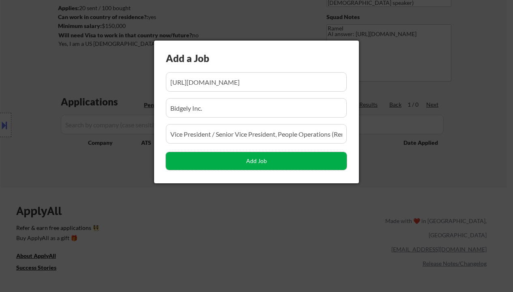
drag, startPoint x: 237, startPoint y: 164, endPoint x: 236, endPoint y: 170, distance: 6.2
click at [237, 164] on button "Add Job" at bounding box center [256, 161] width 181 height 18
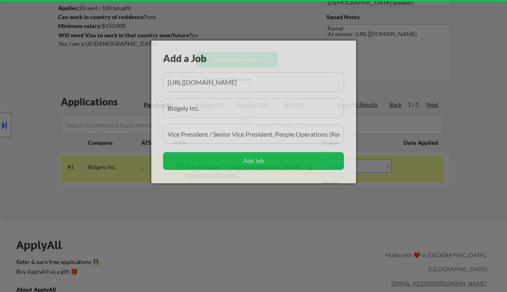
click at [204, 220] on div at bounding box center [253, 146] width 507 height 292
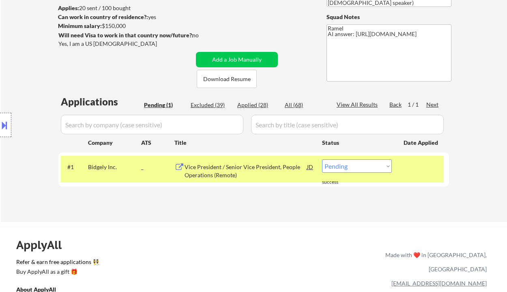
click at [349, 165] on select "Choose an option... Pending Applied Excluded (Questions) Excluded (Expired) Exc…" at bounding box center [357, 165] width 70 height 13
select select ""applied""
click at [322, 159] on select "Choose an option... Pending Applied Excluded (Questions) Excluded (Expired) Exc…" at bounding box center [357, 165] width 70 height 13
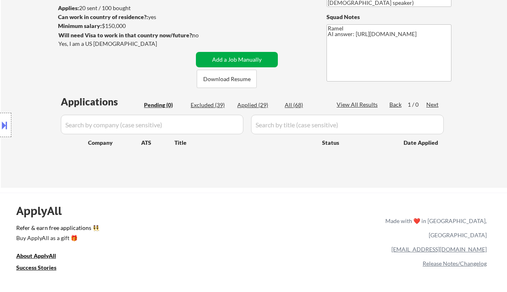
click at [236, 56] on button "Add a Job Manually" at bounding box center [237, 59] width 82 height 15
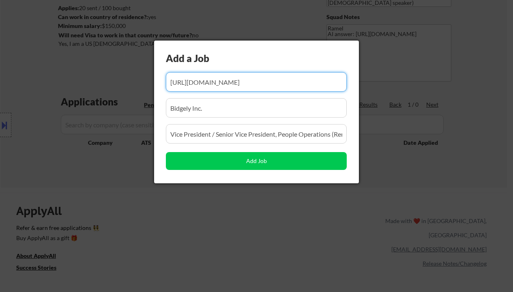
paste input "https://www.simplyhired.com/job/sRj7o0qdQzjBv8tphB6ga4oUF1gdvXl5uuXHL4XDkaHMeIK…"
type input "https://www.simplyhired.com/job/sRj7o0qdQzjBv8tphB6ga4oUF1gdvXl5uuXHL4XDkaHMeIK…"
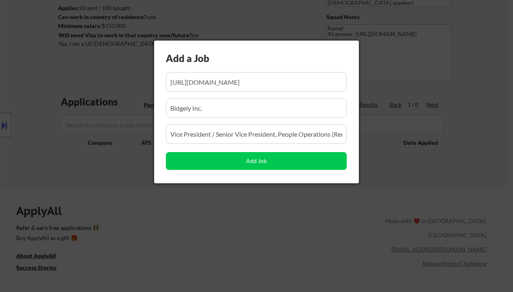
scroll to position [0, 0]
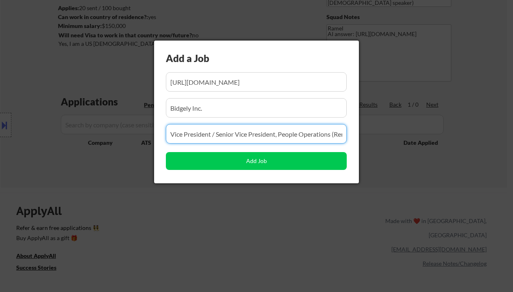
click at [230, 132] on input "input" at bounding box center [256, 133] width 181 height 19
paste input "Vice President, Total Rewards and Systems"
type input "Vice President, Total Rewards and Systems"
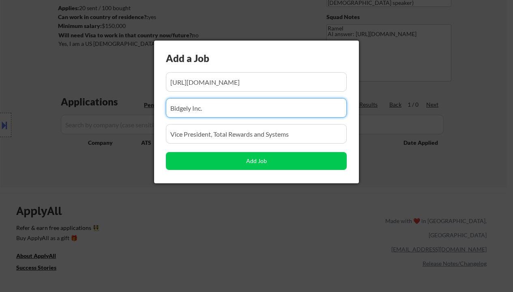
drag, startPoint x: 213, startPoint y: 108, endPoint x: 163, endPoint y: 104, distance: 49.6
click at [164, 104] on div "Add a Job Add Job" at bounding box center [256, 112] width 205 height 143
paste input "insightsoftware"
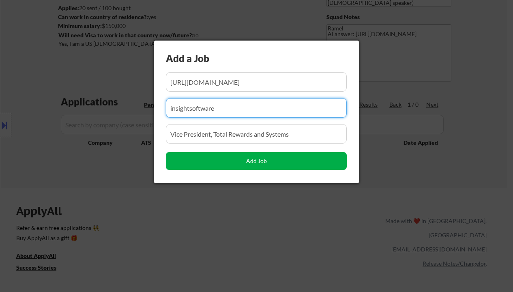
type input "insightsoftware"
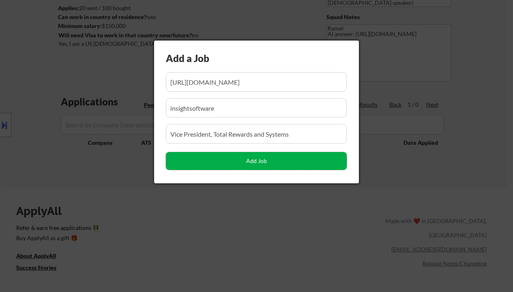
click at [220, 163] on button "Add Job" at bounding box center [256, 161] width 181 height 18
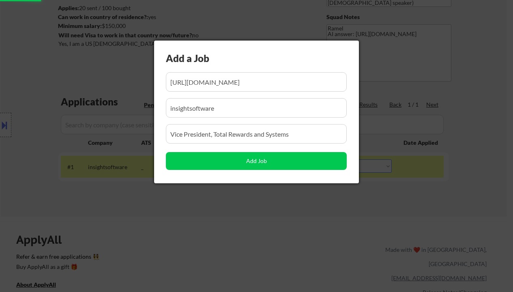
click at [234, 200] on div at bounding box center [256, 146] width 513 height 292
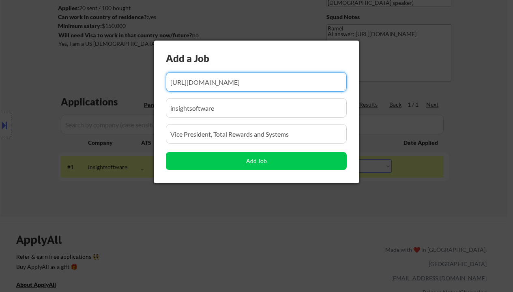
click at [380, 191] on div at bounding box center [256, 146] width 513 height 292
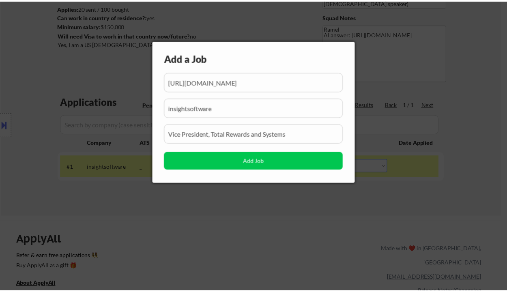
scroll to position [0, 0]
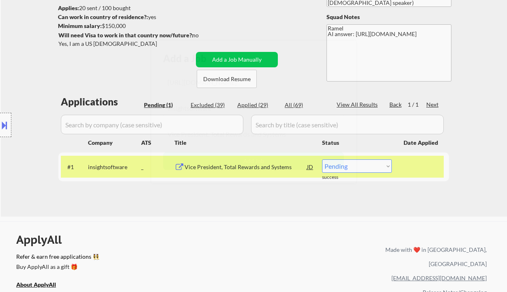
click at [360, 165] on select "Choose an option... Pending Applied Excluded (Questions) Excluded (Expired) Exc…" at bounding box center [357, 165] width 70 height 13
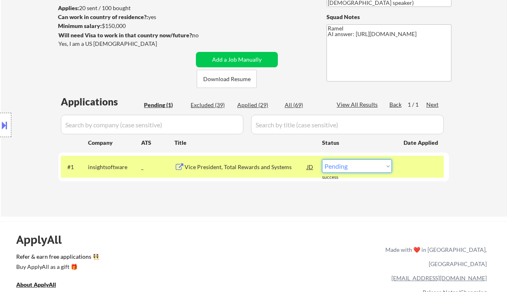
select select ""applied""
click at [322, 159] on select "Choose an option... Pending Applied Excluded (Questions) Excluded (Expired) Exc…" at bounding box center [357, 165] width 70 height 13
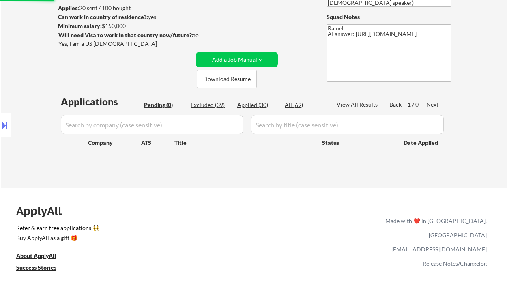
click at [268, 209] on div "ApplyAll Refer & earn free applications 👯‍♀️ Buy ApplyAll as a gift 🎁 About App…" at bounding box center [253, 262] width 507 height 129
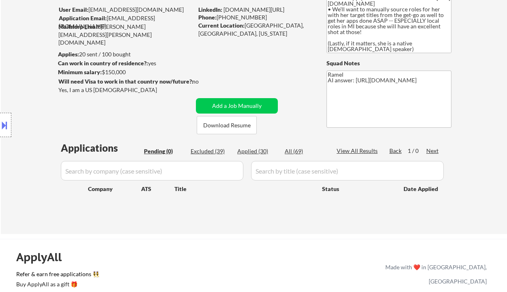
scroll to position [54, 0]
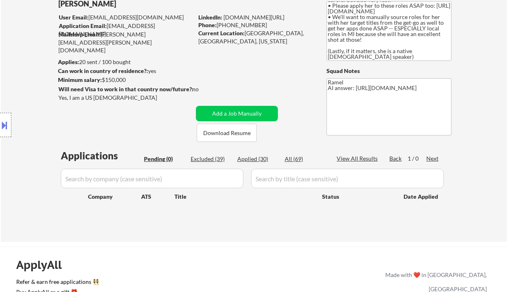
click at [16, 89] on div "Location Inclusions:" at bounding box center [72, 125] width 145 height 150
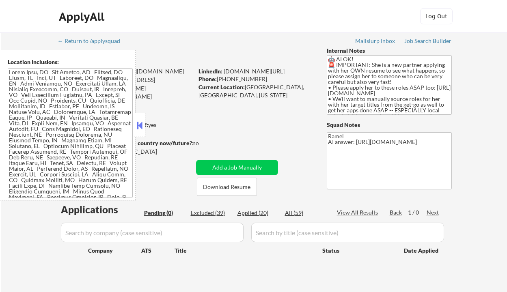
click at [244, 212] on div "Applied (20)" at bounding box center [257, 213] width 41 height 8
click at [141, 123] on button at bounding box center [139, 125] width 9 height 12
select select ""applied""
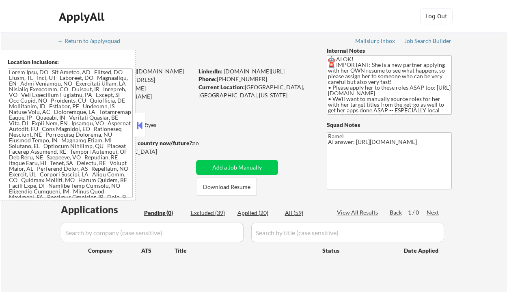
select select ""applied""
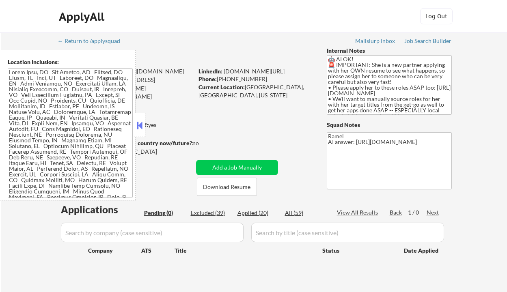
select select ""applied""
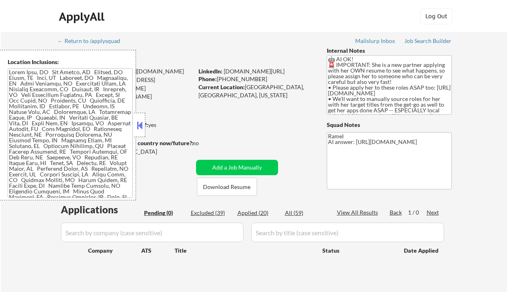
select select ""applied""
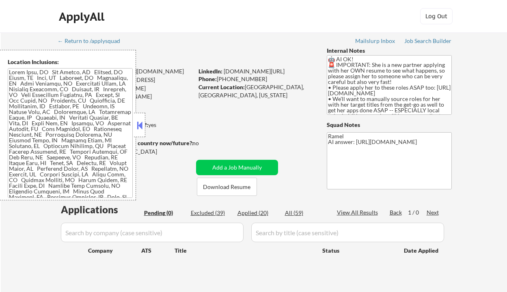
select select ""applied""
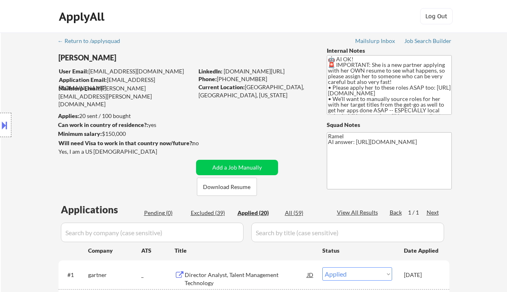
select select ""applied""
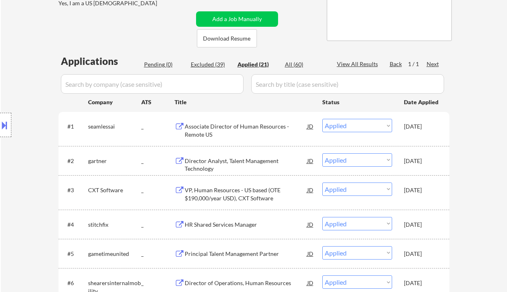
scroll to position [162, 0]
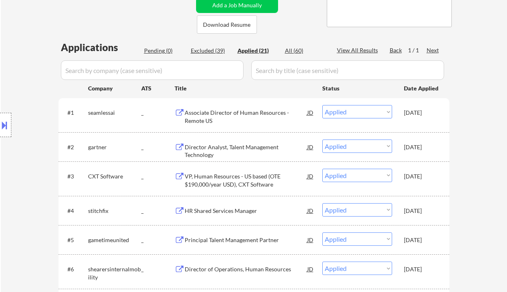
click at [9, 58] on div "Location Inclusions:" at bounding box center [72, 125] width 145 height 150
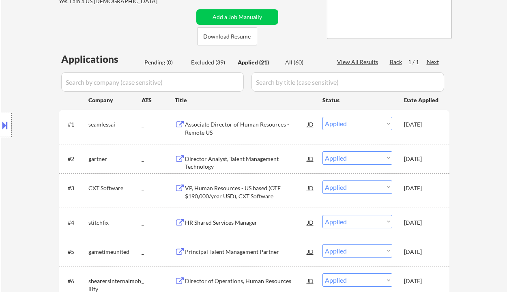
scroll to position [54, 0]
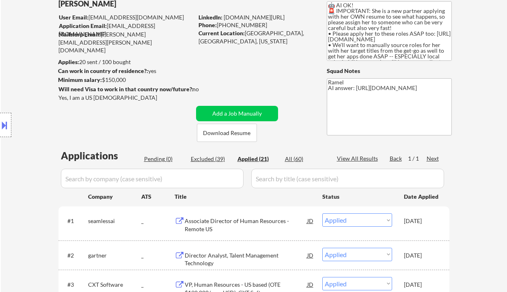
drag, startPoint x: 260, startPoint y: 23, endPoint x: 216, endPoint y: 23, distance: 44.2
click at [217, 22] on div "Phone: [PHONE_NUMBER]" at bounding box center [255, 25] width 115 height 8
copy div "[PHONE_NUMBER]"
drag, startPoint x: 260, startPoint y: 25, endPoint x: 218, endPoint y: 25, distance: 42.2
click at [218, 25] on div "Phone: [PHONE_NUMBER]" at bounding box center [255, 25] width 115 height 8
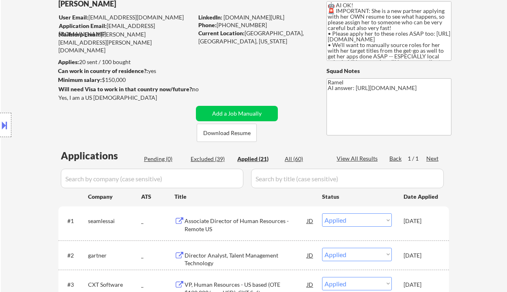
copy div "[PHONE_NUMBER]"
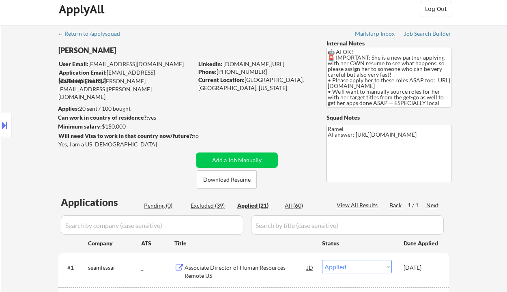
scroll to position [0, 0]
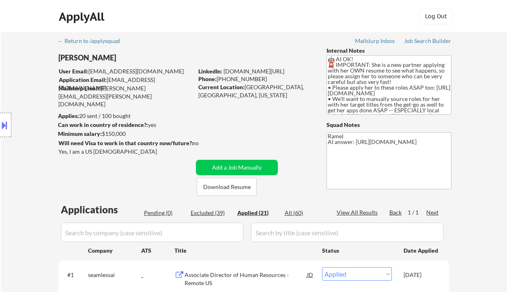
select select ""applied""
drag, startPoint x: 246, startPoint y: 87, endPoint x: 282, endPoint y: 88, distance: 35.7
click at [282, 88] on div "Current Location: South Lyon, MI, Michigan" at bounding box center [255, 91] width 115 height 16
copy div "South Lyon, MI"
select select ""applied""
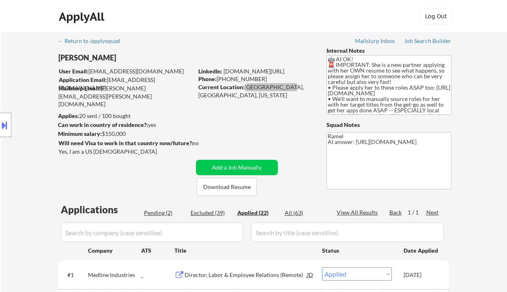
select select ""applied""
drag, startPoint x: 245, startPoint y: 86, endPoint x: 282, endPoint y: 88, distance: 37.0
click at [282, 88] on div "Current Location: South Lyon, MI, Michigan" at bounding box center [255, 91] width 115 height 16
select select ""applied""
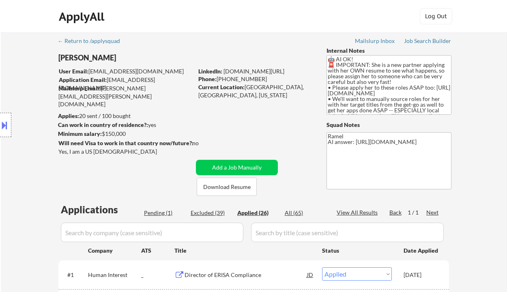
drag, startPoint x: 262, startPoint y: 79, endPoint x: 218, endPoint y: 78, distance: 44.2
click at [218, 78] on div "Phone: [PHONE_NUMBER]" at bounding box center [255, 79] width 115 height 8
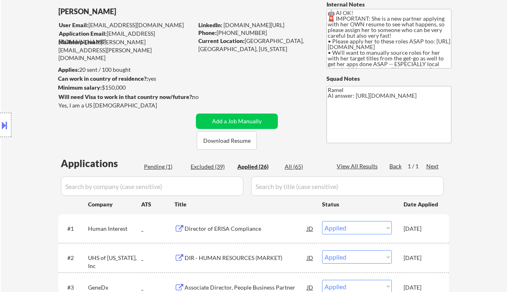
scroll to position [54, 0]
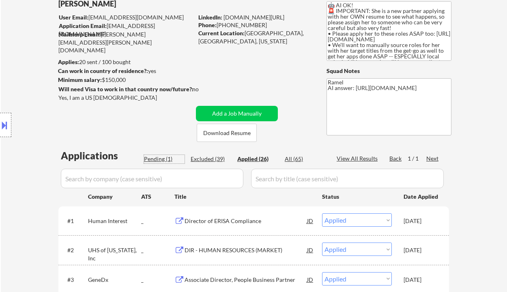
click at [157, 161] on div "Pending (1)" at bounding box center [164, 159] width 41 height 8
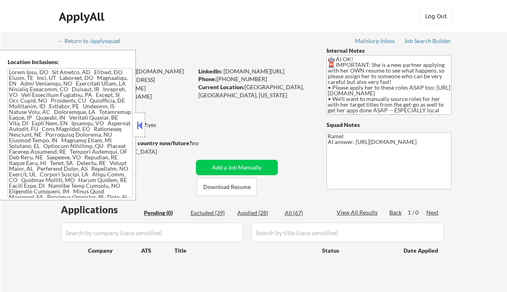
scroll to position [86, 0]
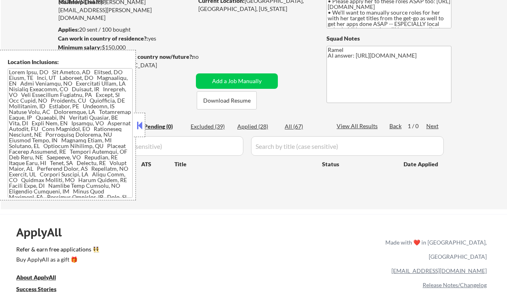
drag, startPoint x: 140, startPoint y: 125, endPoint x: 150, endPoint y: 129, distance: 11.2
click at [140, 125] on button at bounding box center [139, 125] width 9 height 12
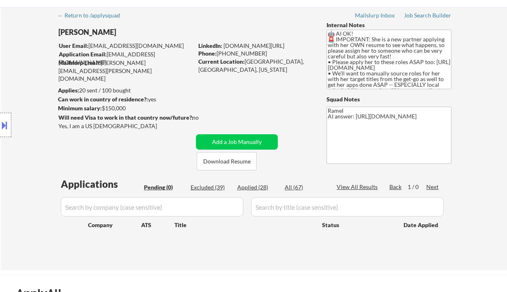
scroll to position [0, 0]
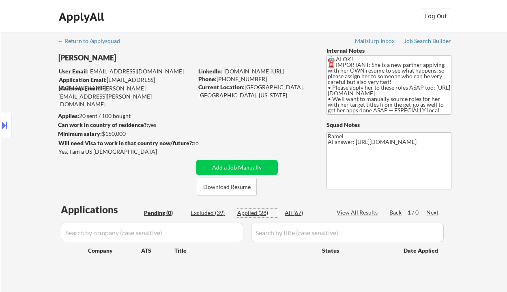
click at [256, 216] on div "Applied (28)" at bounding box center [257, 213] width 41 height 8
select select ""applied""
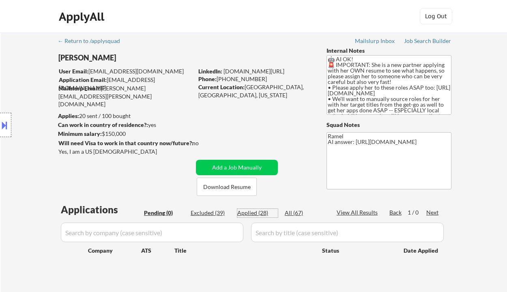
select select ""applied""
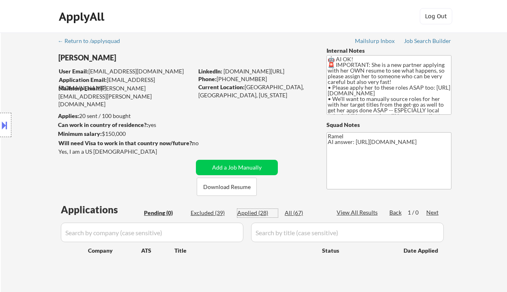
select select ""applied""
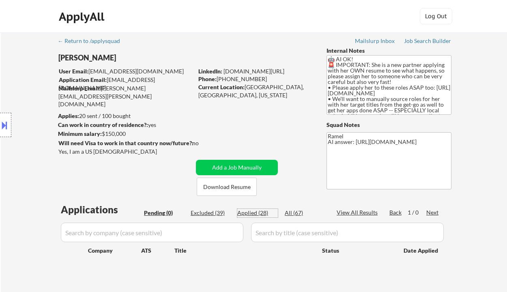
select select ""applied""
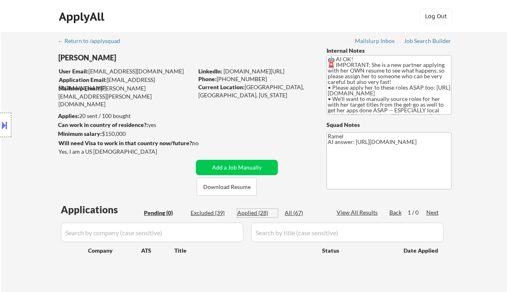
select select ""applied""
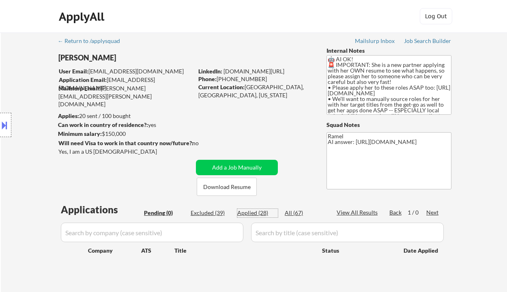
select select ""applied""
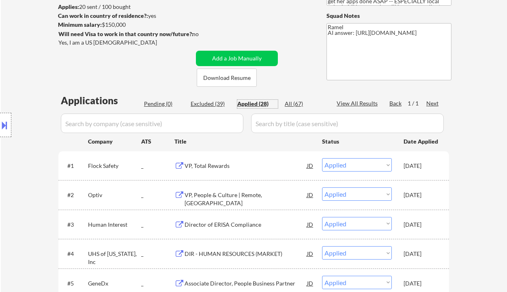
scroll to position [162, 0]
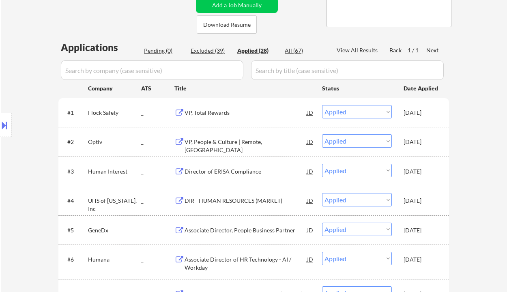
select select ""applied""
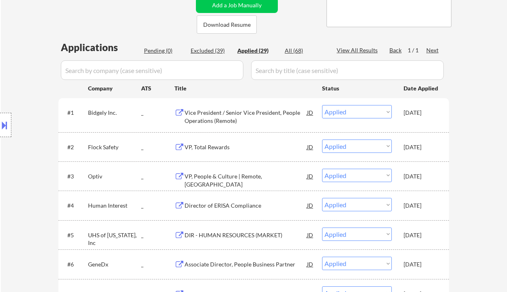
click at [259, 49] on div "Applied (29)" at bounding box center [257, 51] width 41 height 8
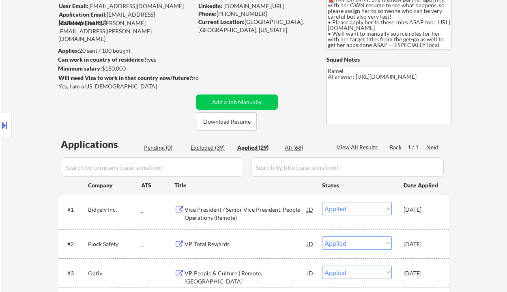
scroll to position [54, 0]
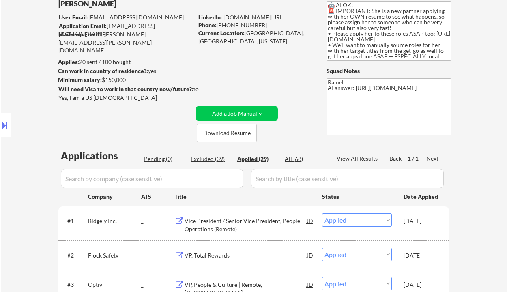
drag, startPoint x: 258, startPoint y: 25, endPoint x: 218, endPoint y: 26, distance: 39.8
click at [218, 26] on div "Phone: [PHONE_NUMBER]" at bounding box center [255, 25] width 115 height 8
copy div "[PHONE_NUMBER]"
select select ""applied""
